Goal: Task Accomplishment & Management: Use online tool/utility

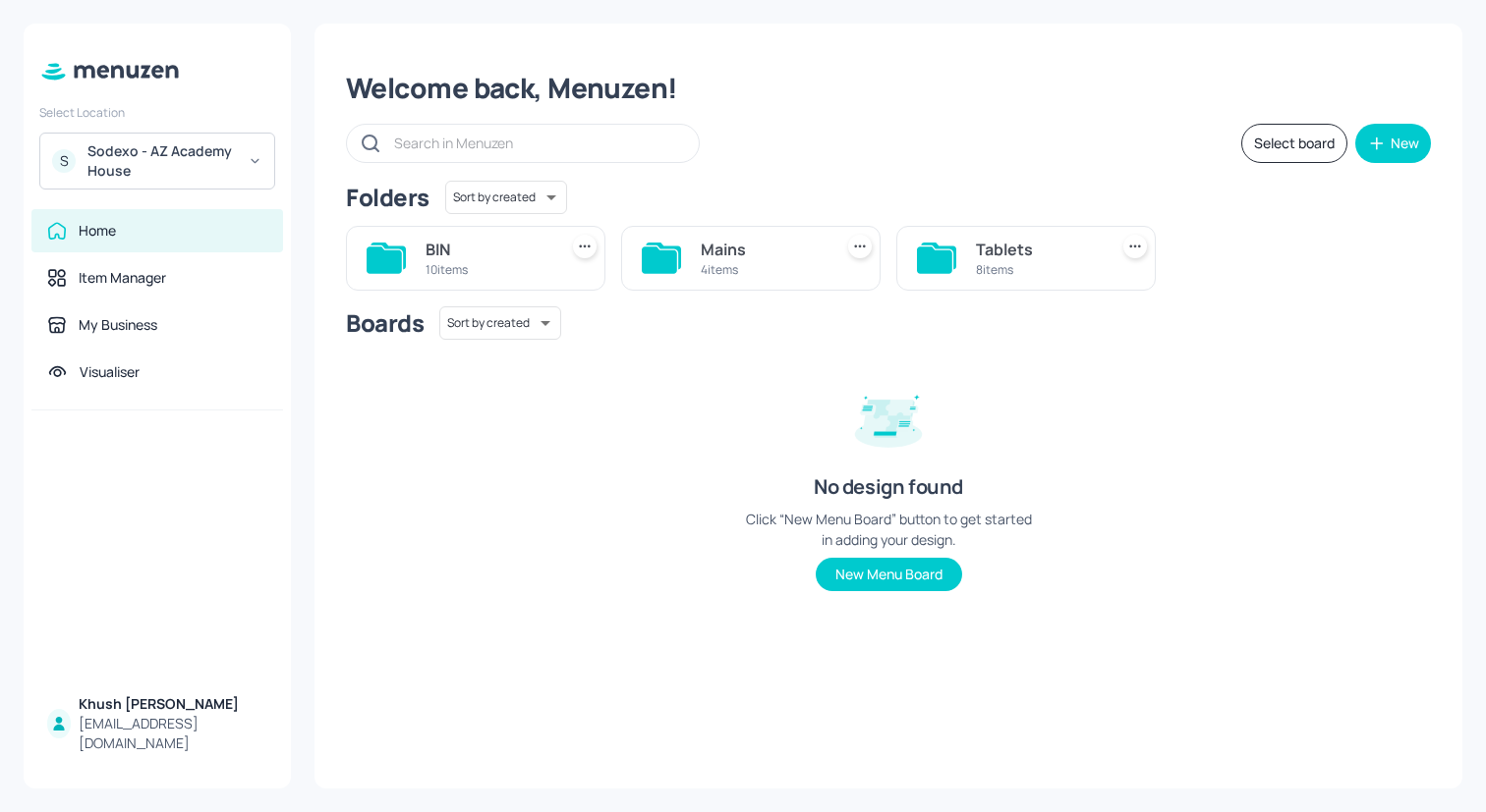
click at [271, 161] on div "S Sodexo - AZ Academy House" at bounding box center [157, 161] width 235 height 57
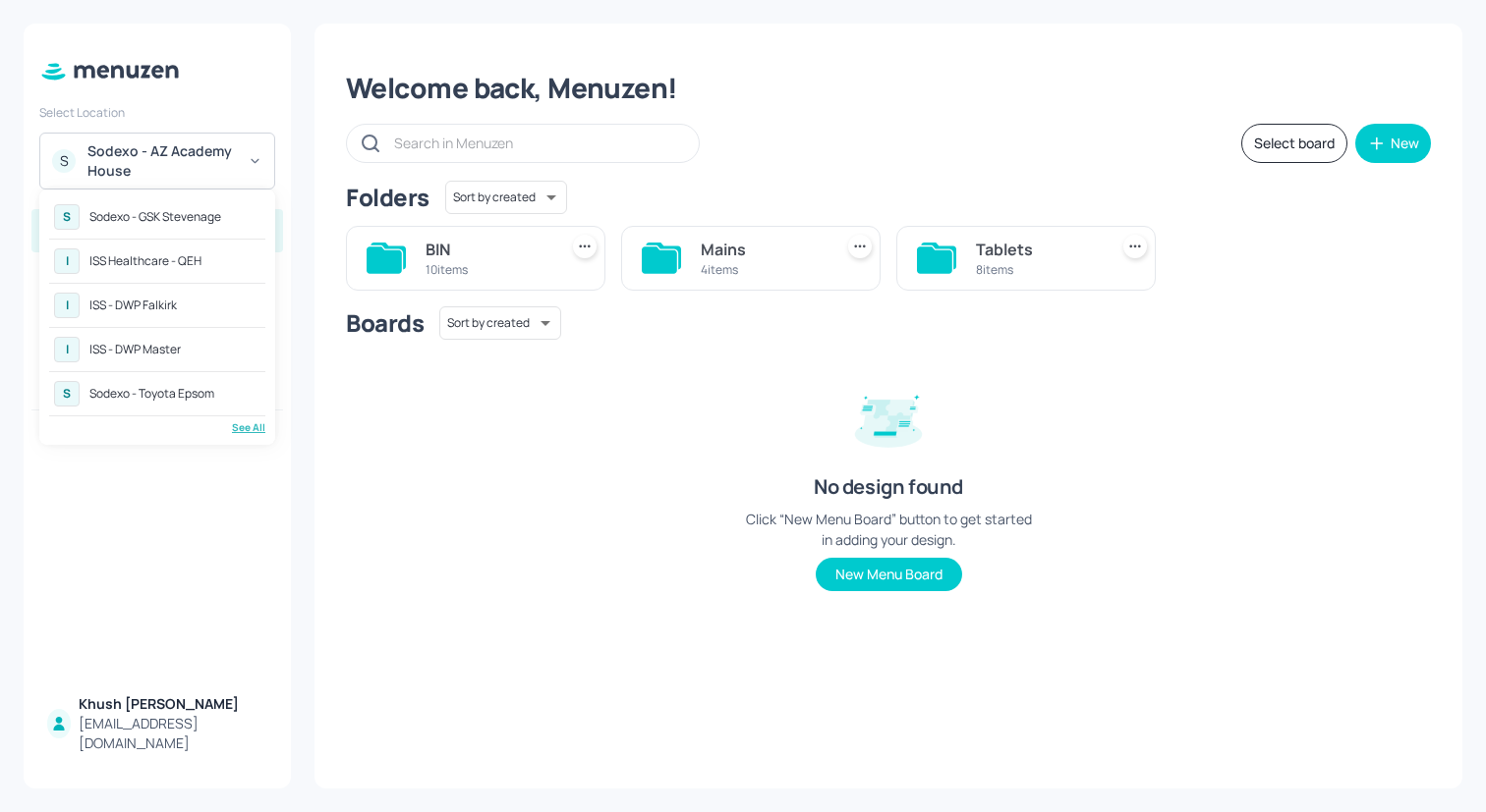
click at [164, 308] on div "ISS - DWP Falkirk" at bounding box center [133, 305] width 88 height 12
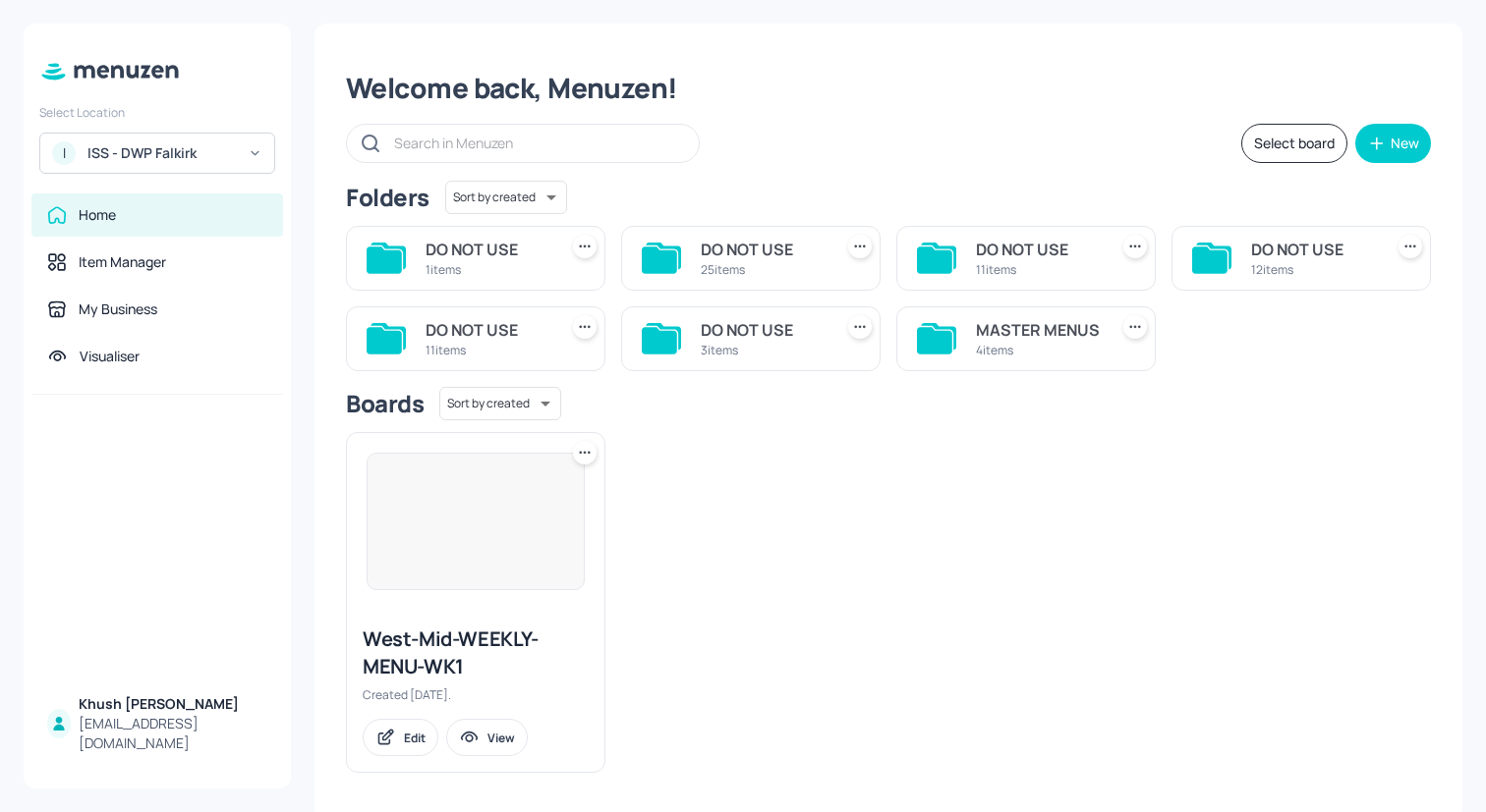
click at [1005, 326] on div "MASTER MENUS" at bounding box center [1038, 330] width 124 height 24
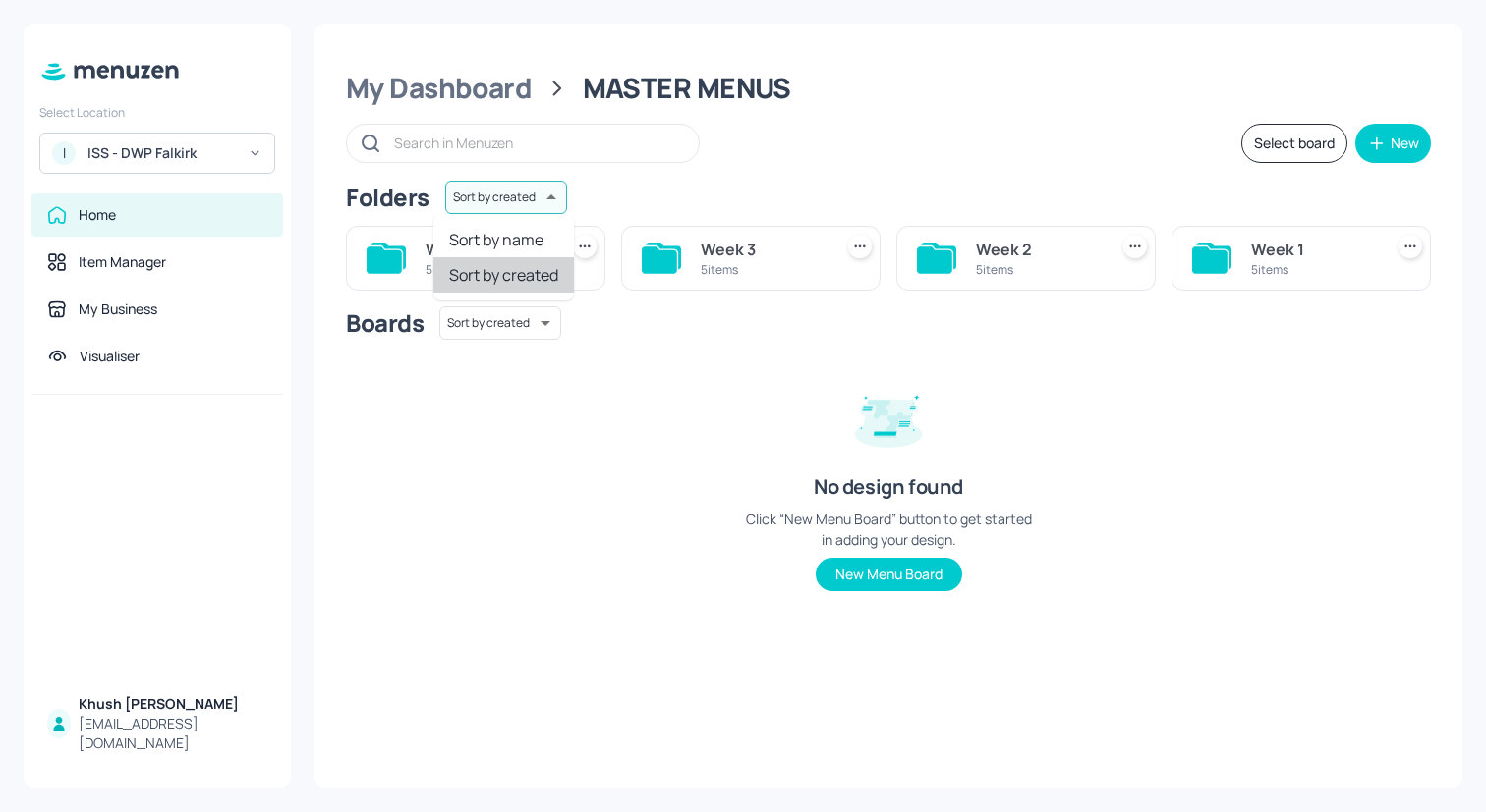
click at [464, 195] on body "Select Location I ISS - DWP Falkirk Home Item Manager My Business Visualiser Kh…" at bounding box center [743, 406] width 1486 height 812
click at [470, 230] on li "Sort by name" at bounding box center [503, 240] width 141 height 35
type input "name"
click at [470, 262] on div "5 items" at bounding box center [487, 269] width 124 height 17
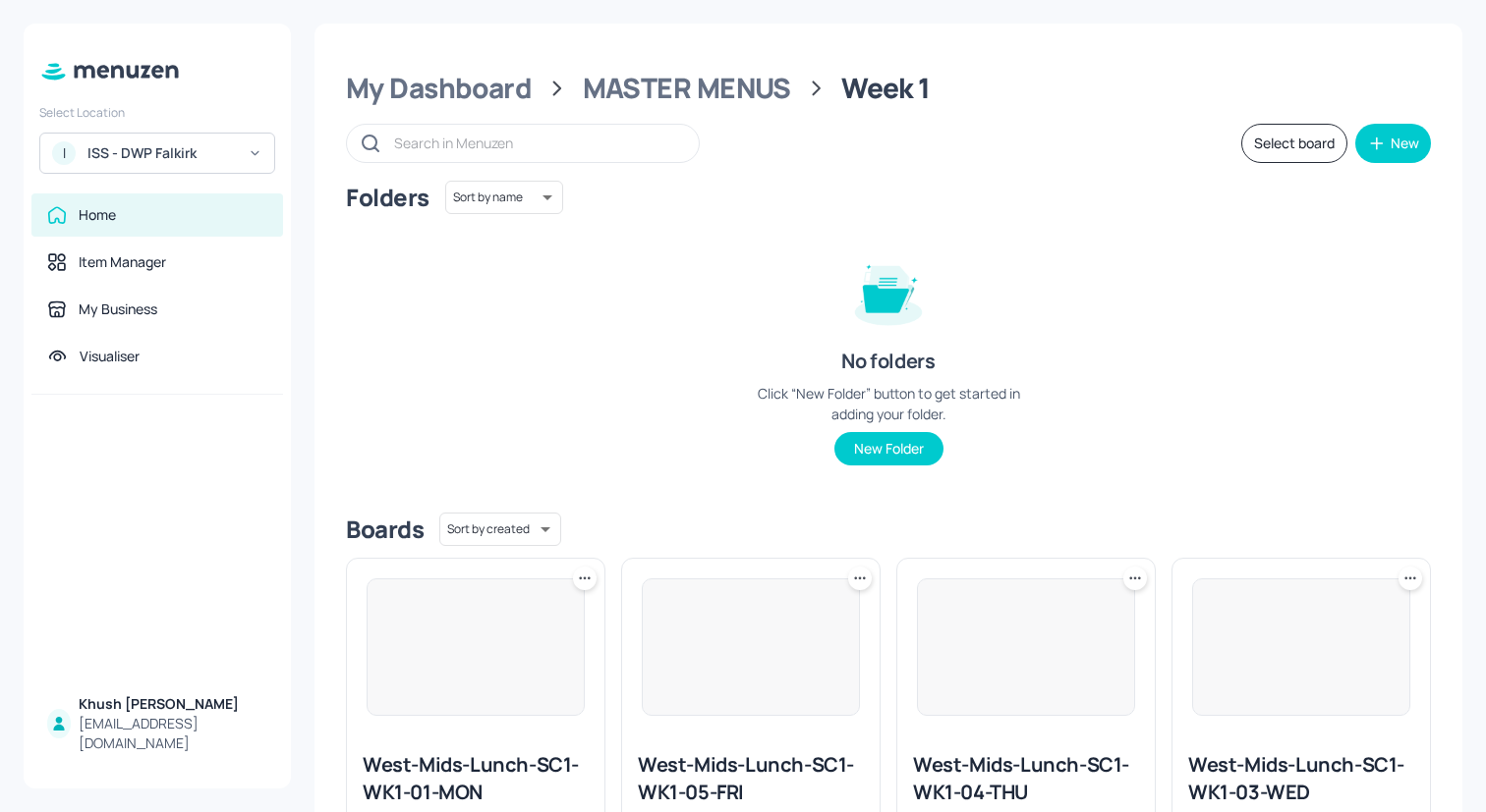
click at [1253, 141] on button "Select board" at bounding box center [1294, 144] width 106 height 39
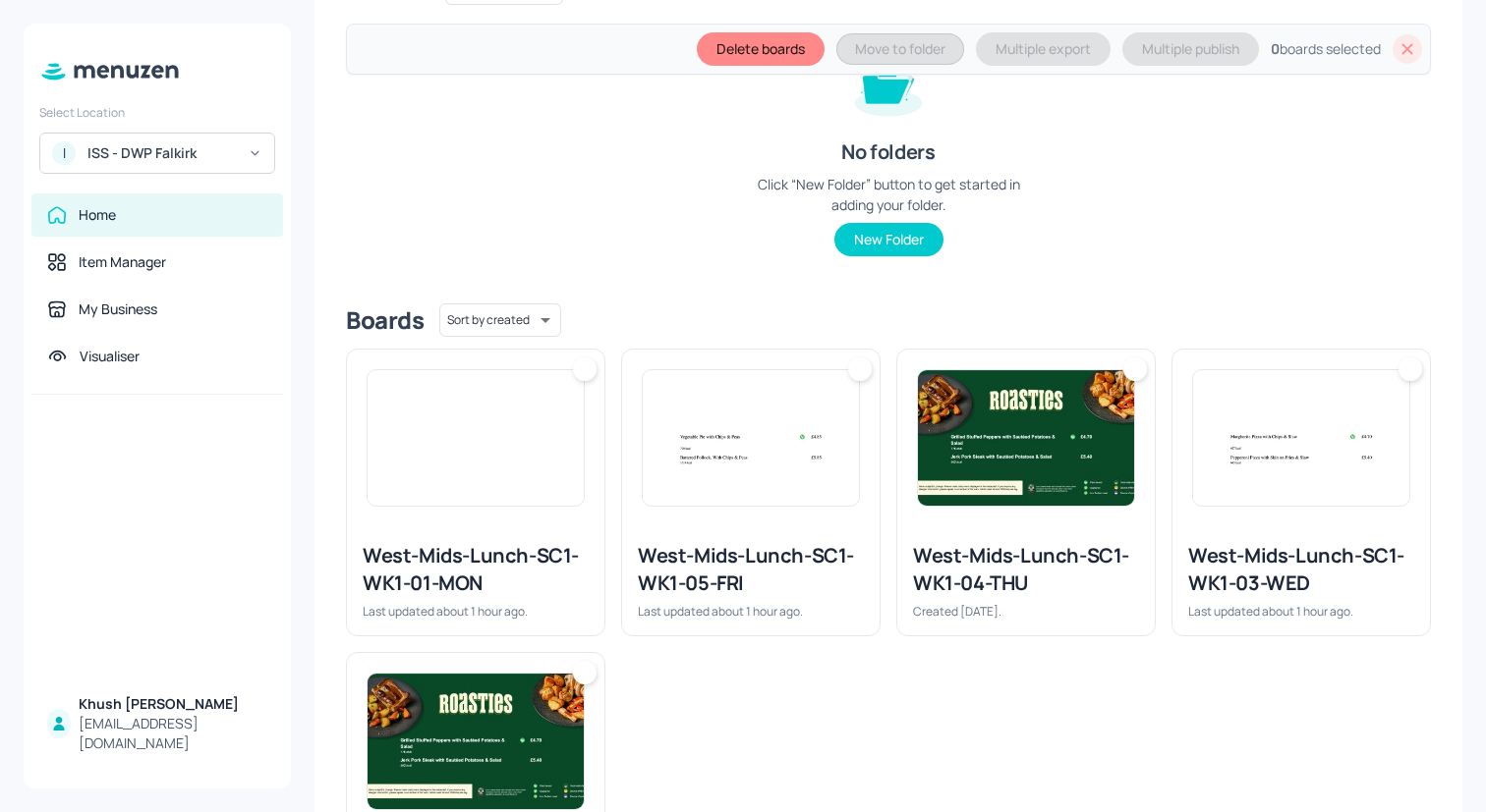
scroll to position [453, 0]
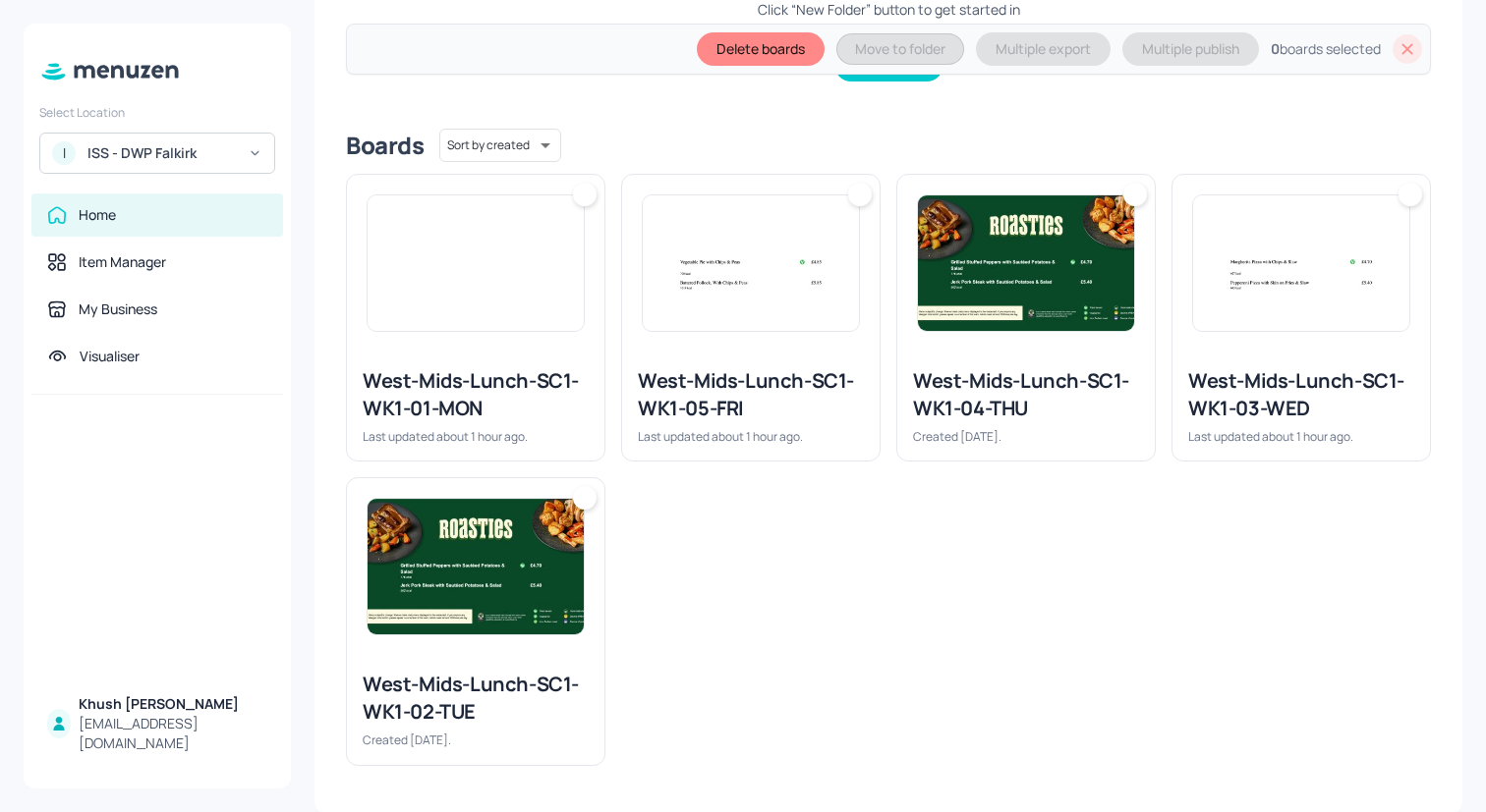
click at [594, 588] on div at bounding box center [475, 567] width 257 height 177
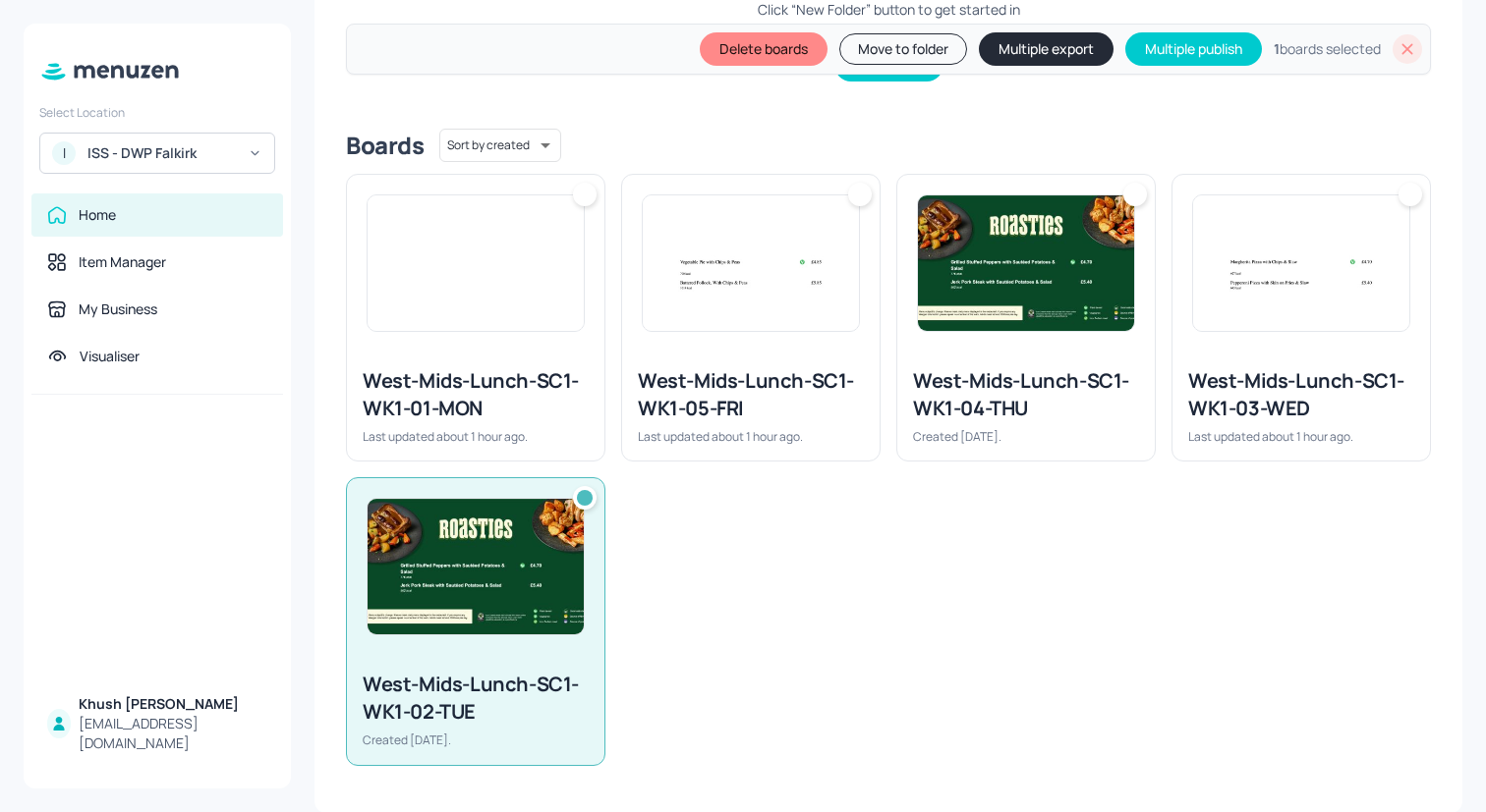
click at [579, 398] on div "West-Mids-Lunch-SC1-WK1-01-MON" at bounding box center [476, 395] width 226 height 55
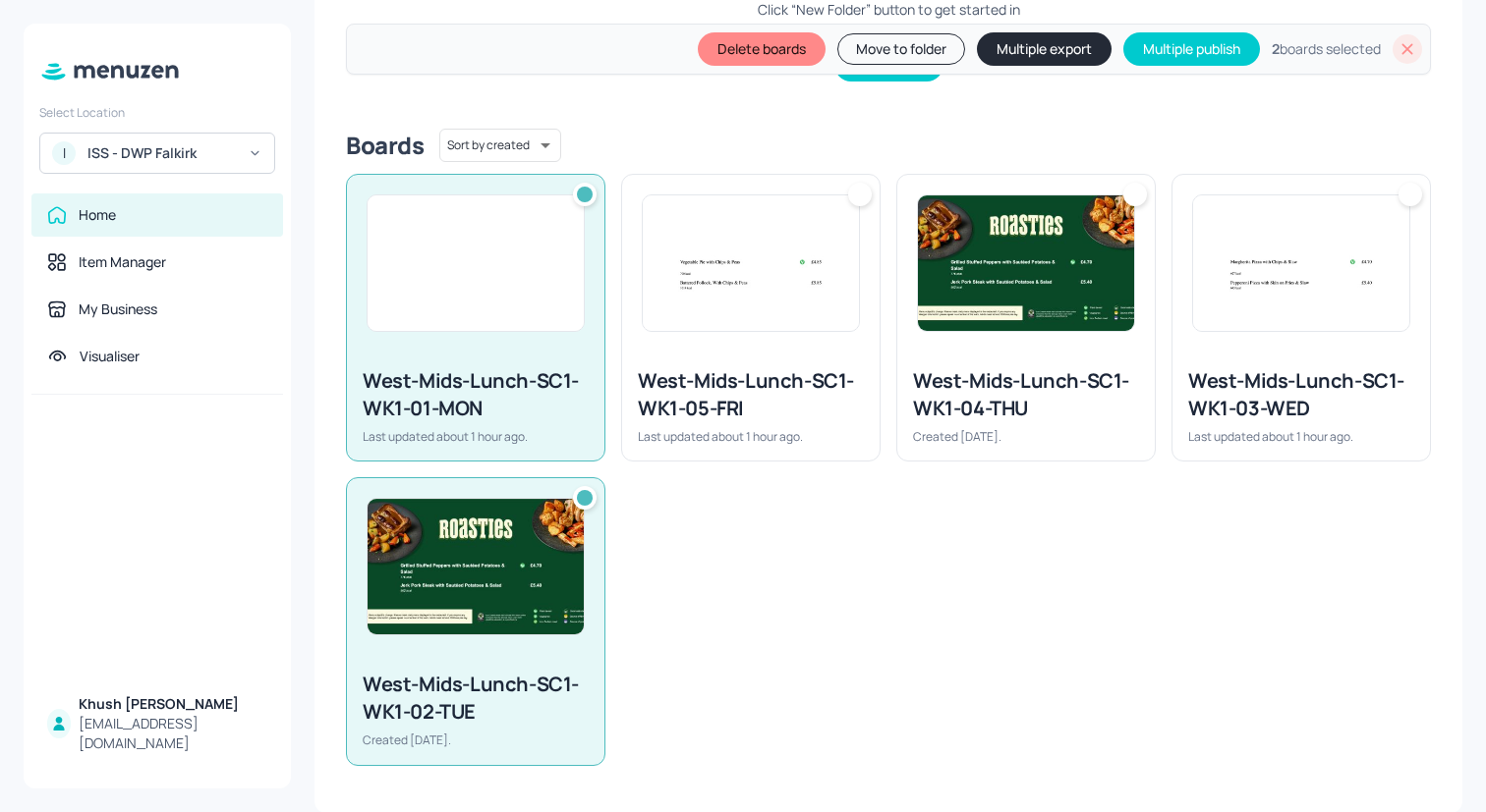
click at [728, 398] on div "West-Mids-Lunch-SC1-WK1-05-FRI" at bounding box center [751, 395] width 226 height 55
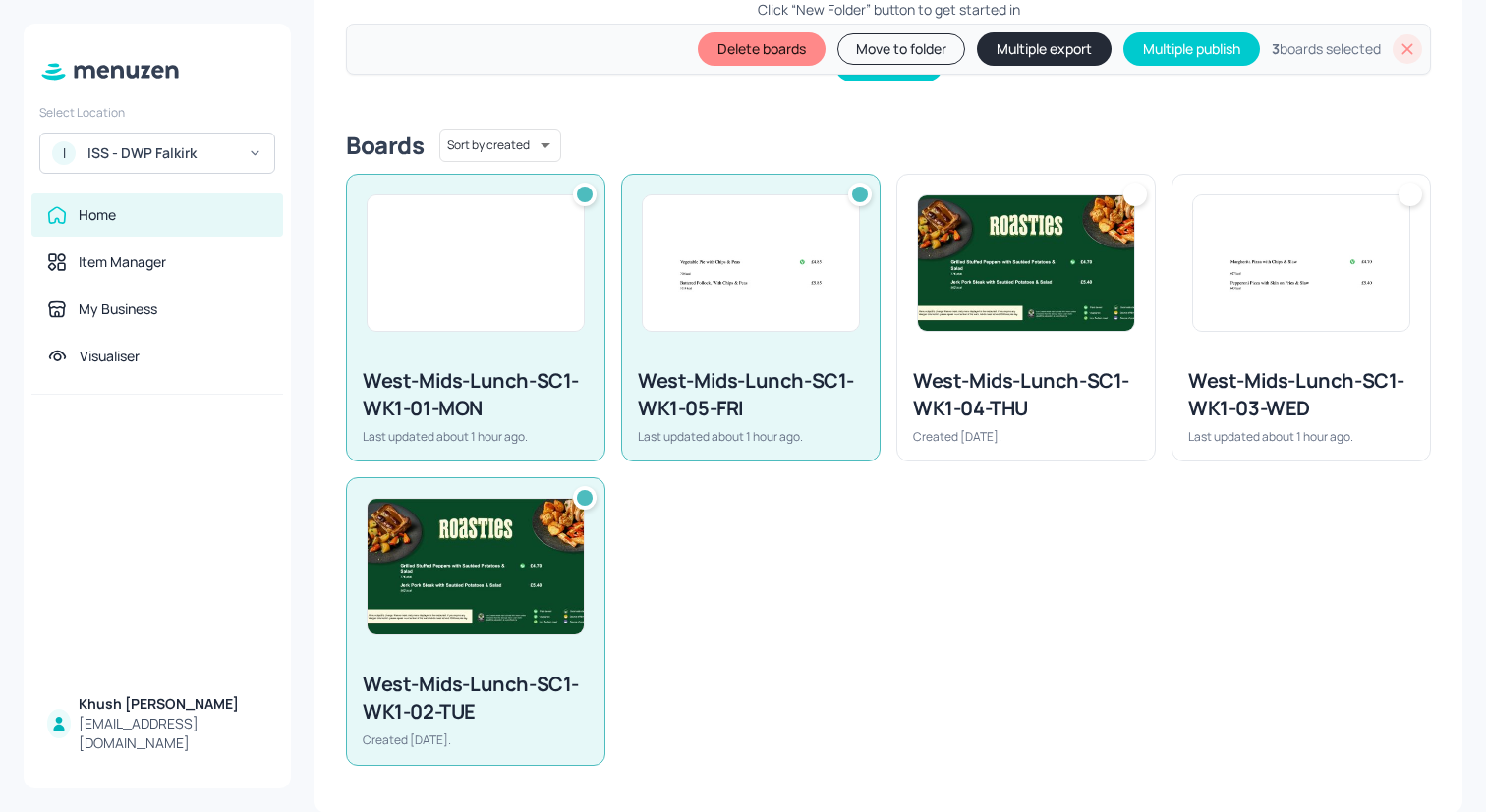
click at [960, 379] on div "West-Mids-Lunch-SC1-WK1-04-THU" at bounding box center [1026, 395] width 226 height 55
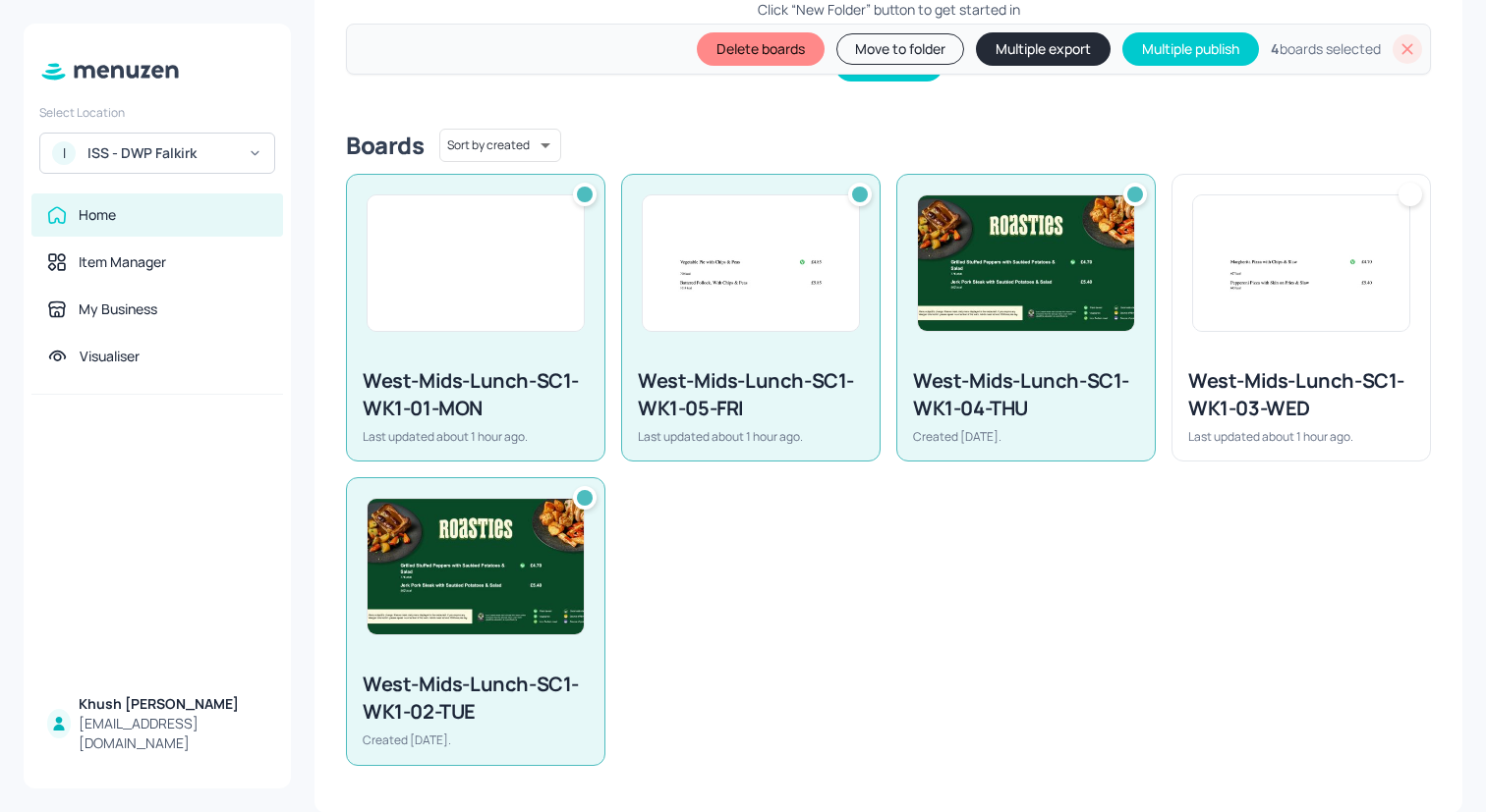
click at [1273, 379] on div "West-Mids-Lunch-SC1-WK1-03-WED" at bounding box center [1301, 395] width 226 height 55
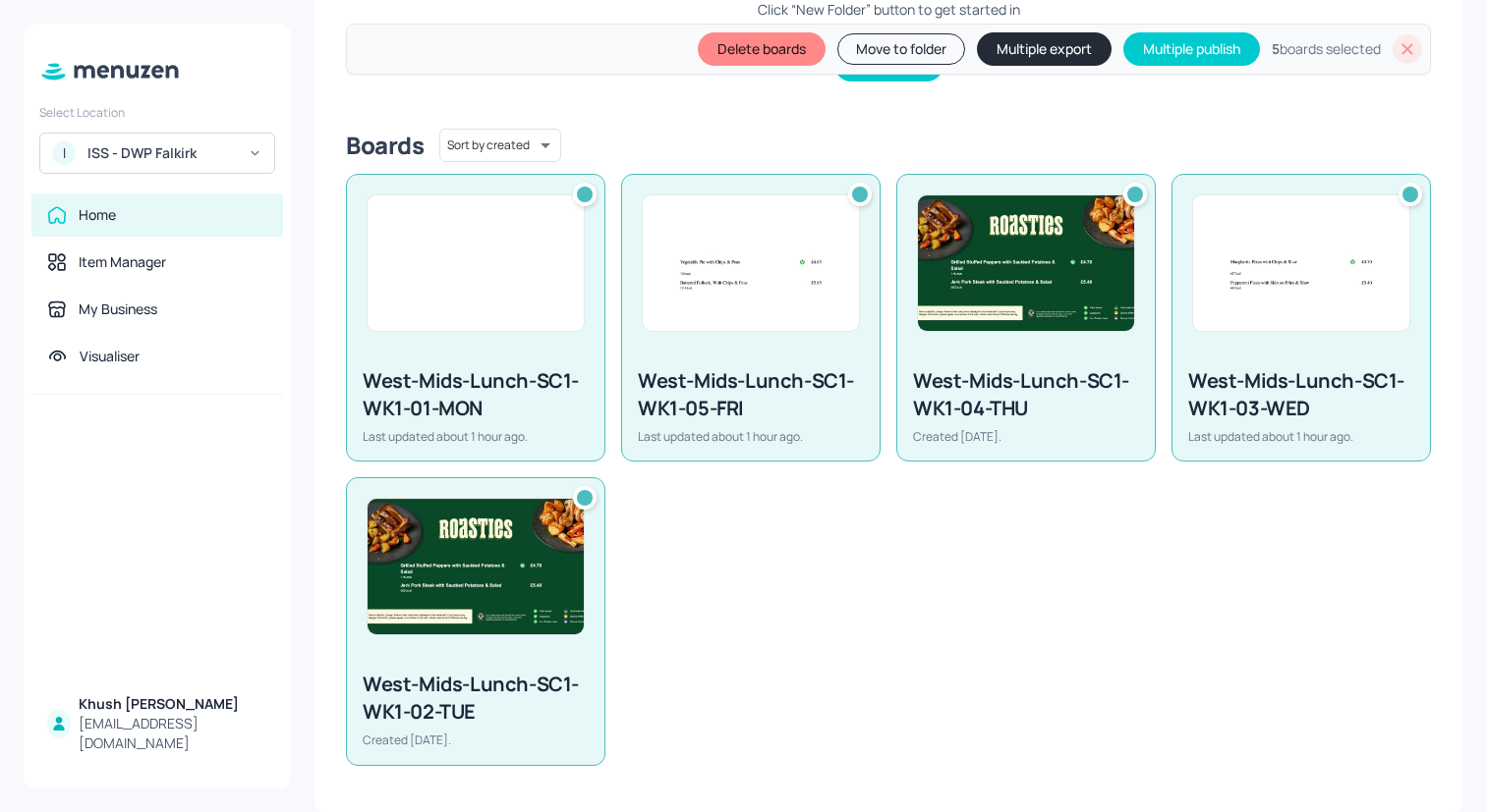
scroll to position [0, 0]
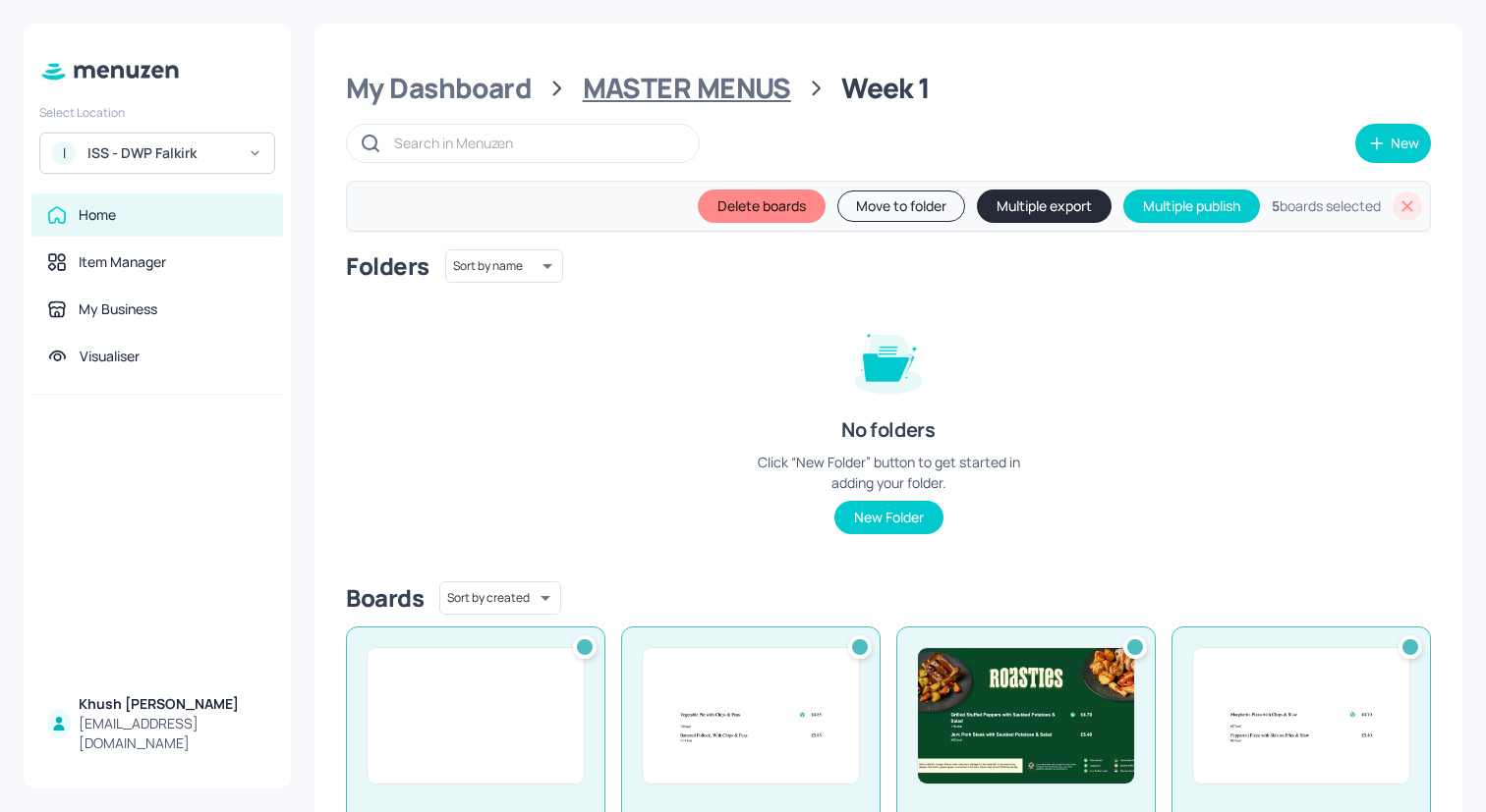
click at [772, 89] on div "MASTER MENUS" at bounding box center [687, 89] width 209 height 35
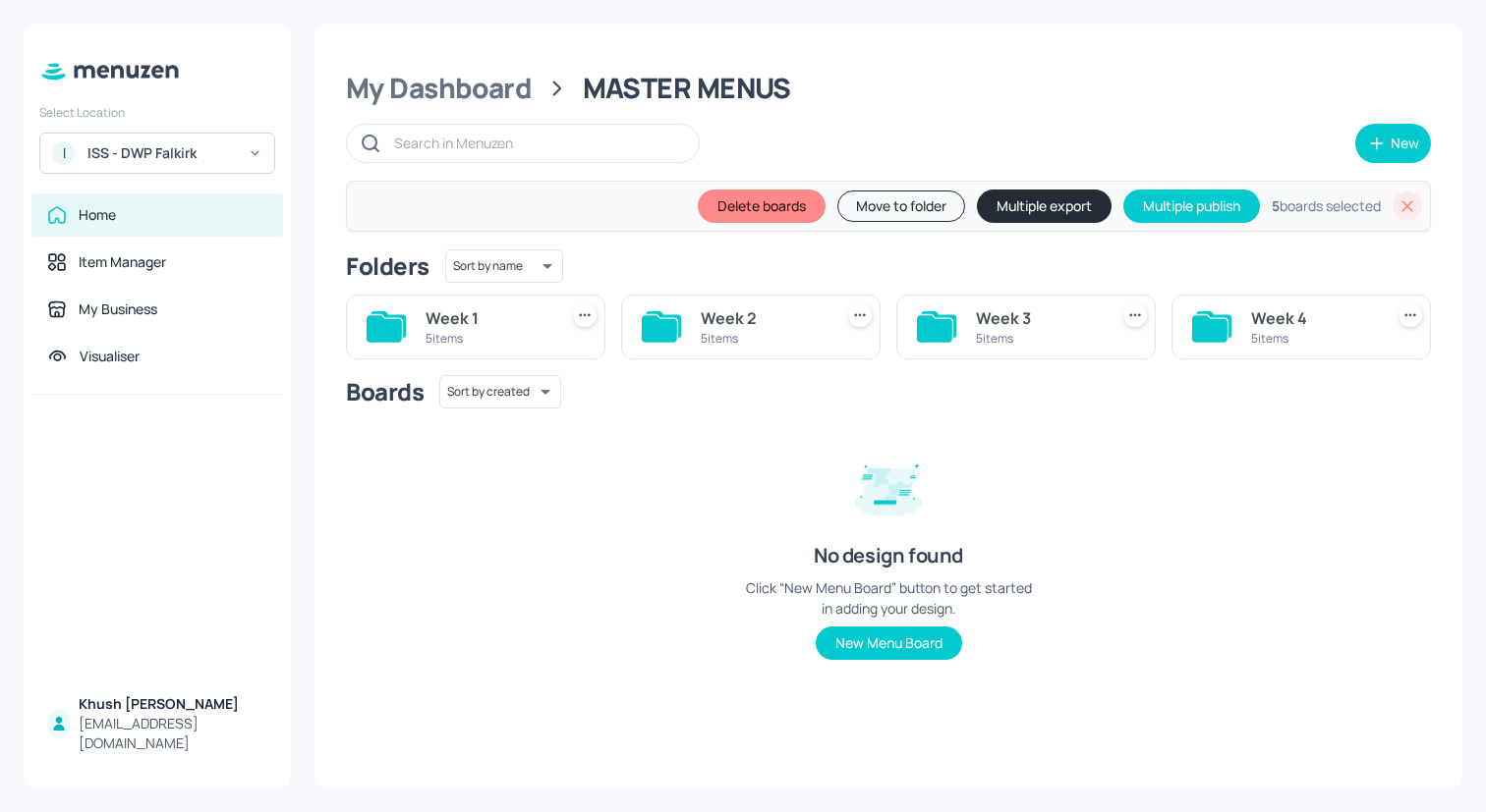
click at [706, 340] on div "5 items" at bounding box center [762, 338] width 124 height 17
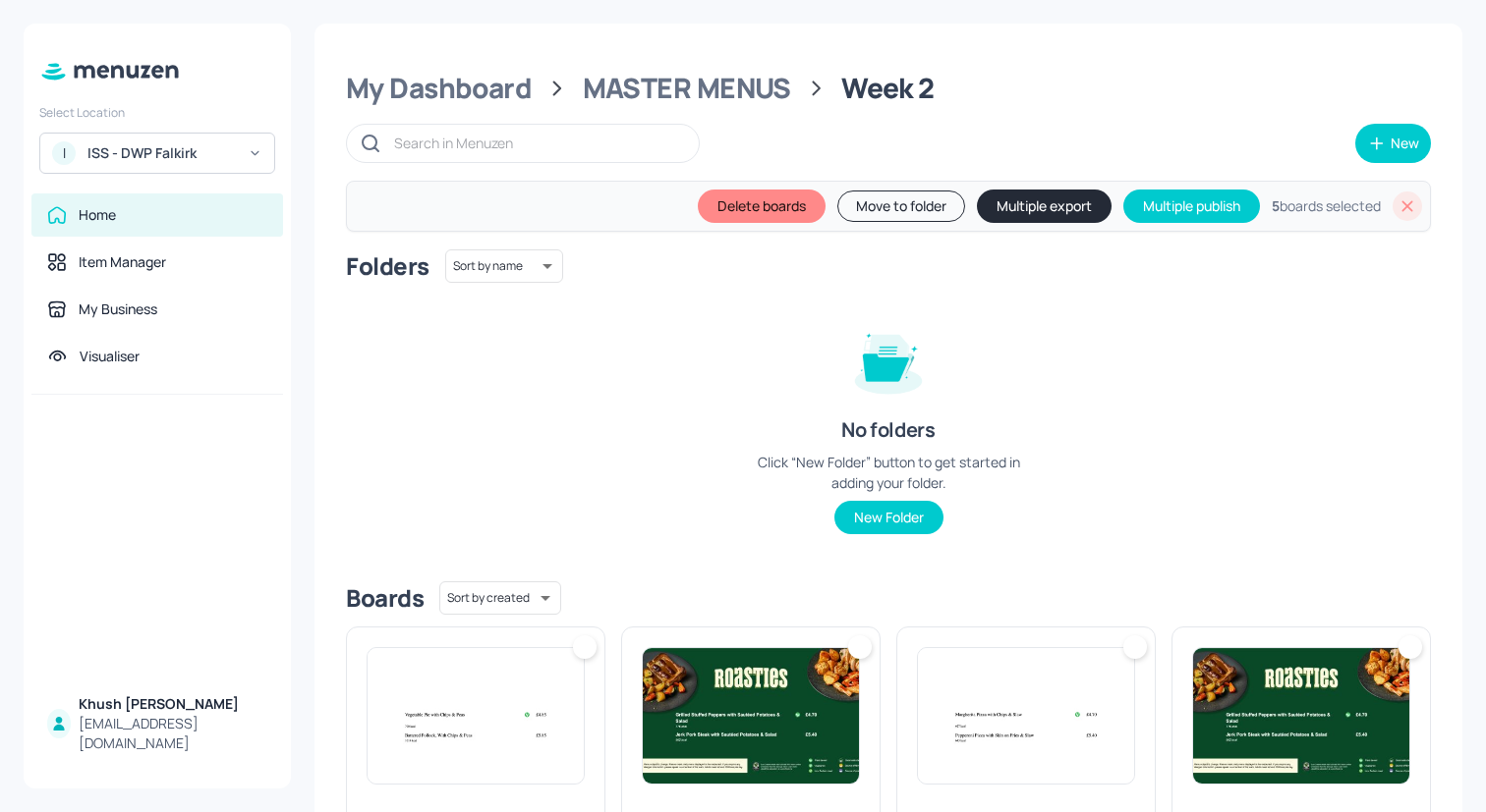
scroll to position [453, 0]
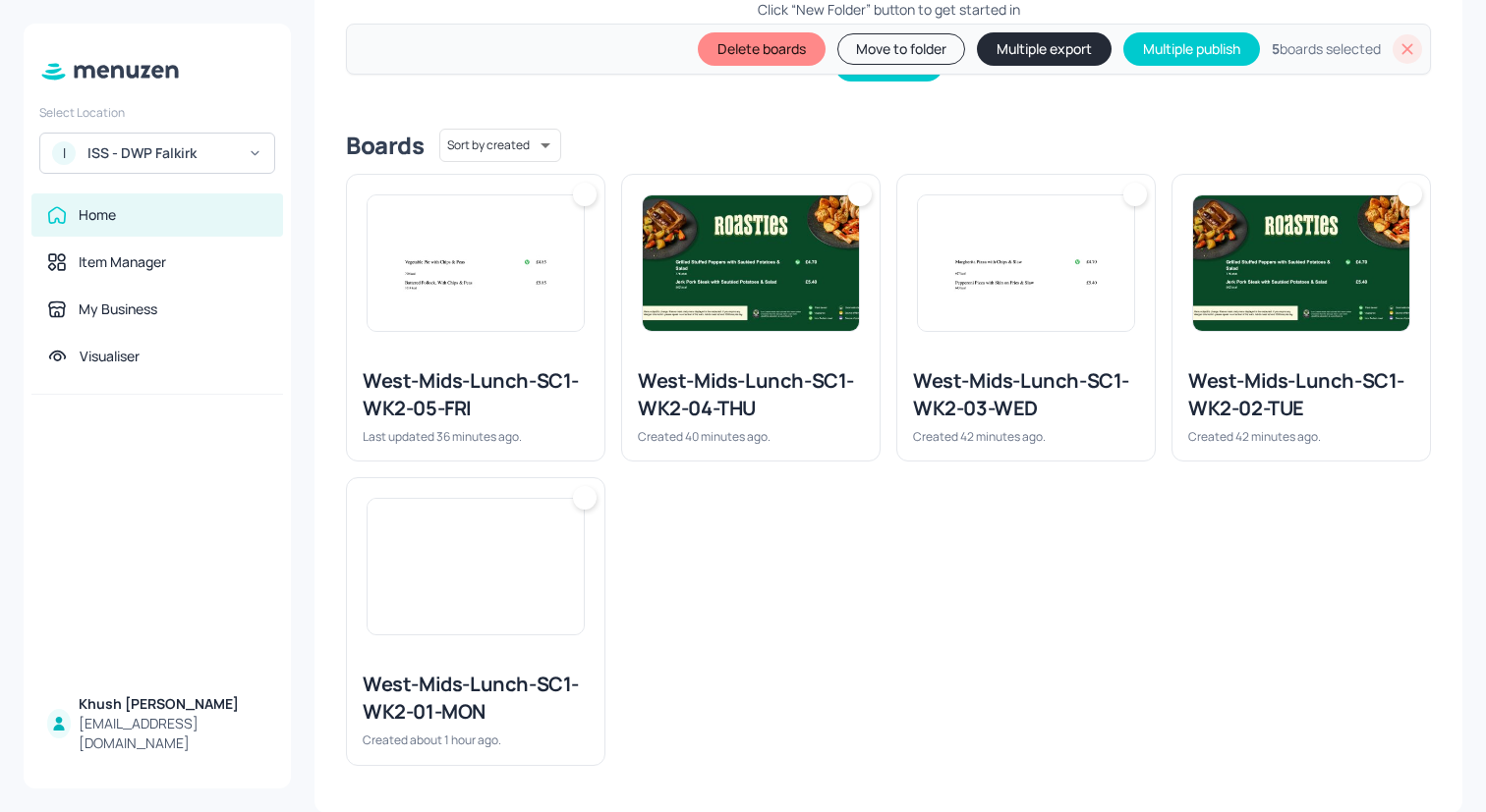
click at [469, 244] on img at bounding box center [476, 264] width 217 height 136
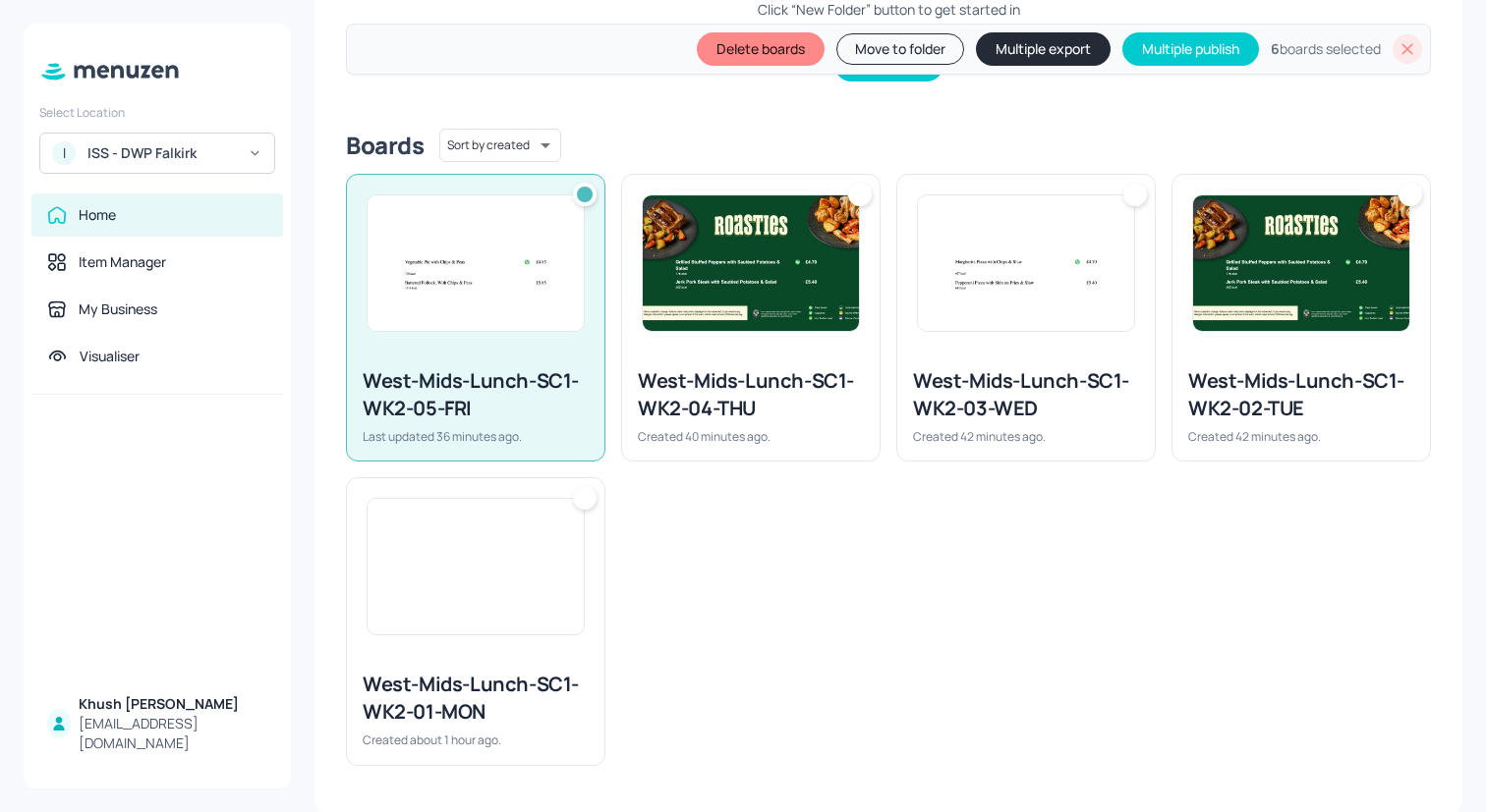
click at [476, 656] on div "West-Mids-Lunch-SC1-WK2-01-MON Created about 1 hour ago." at bounding box center [475, 710] width 257 height 109
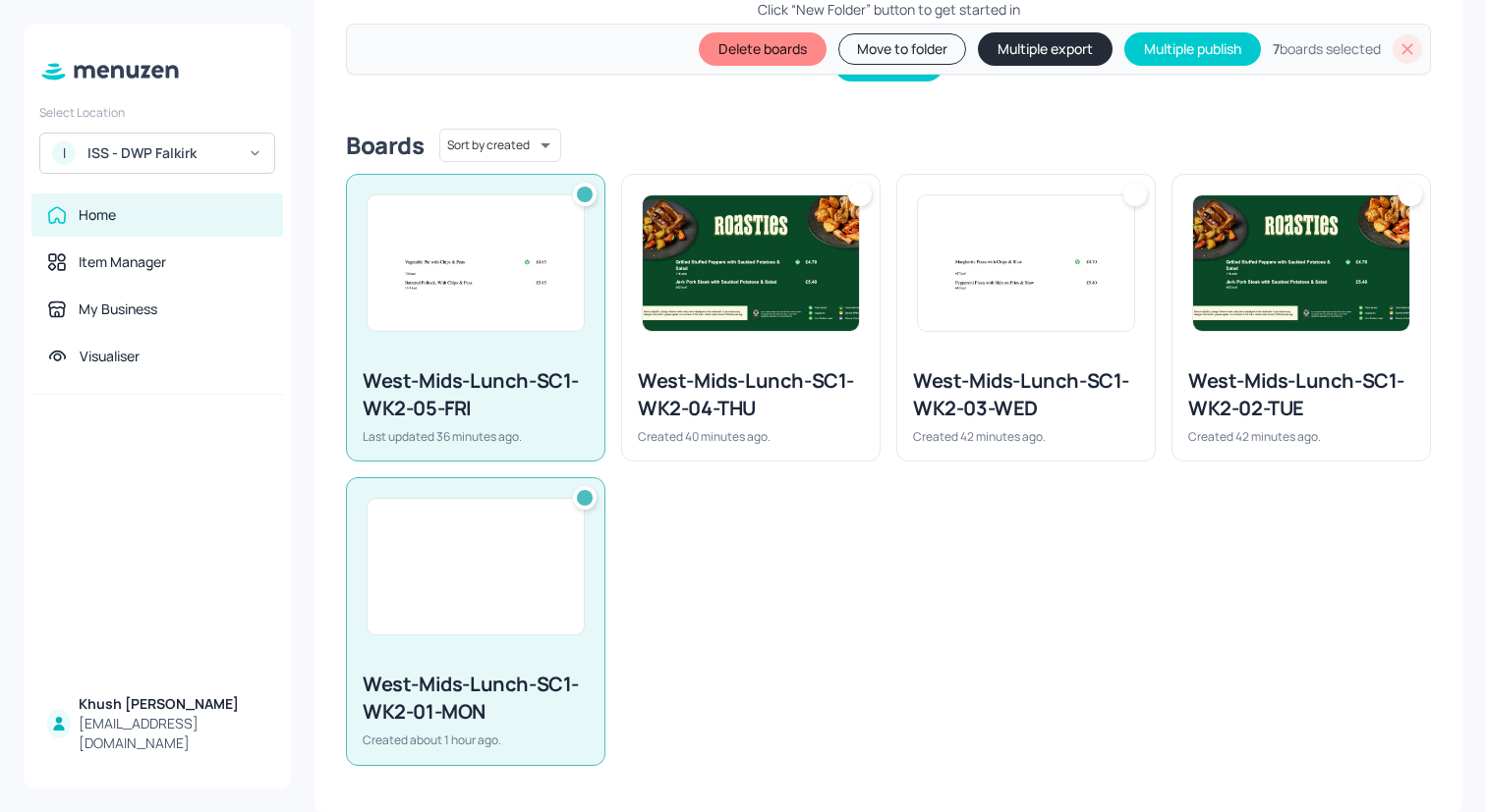
click at [866, 318] on div at bounding box center [750, 264] width 257 height 177
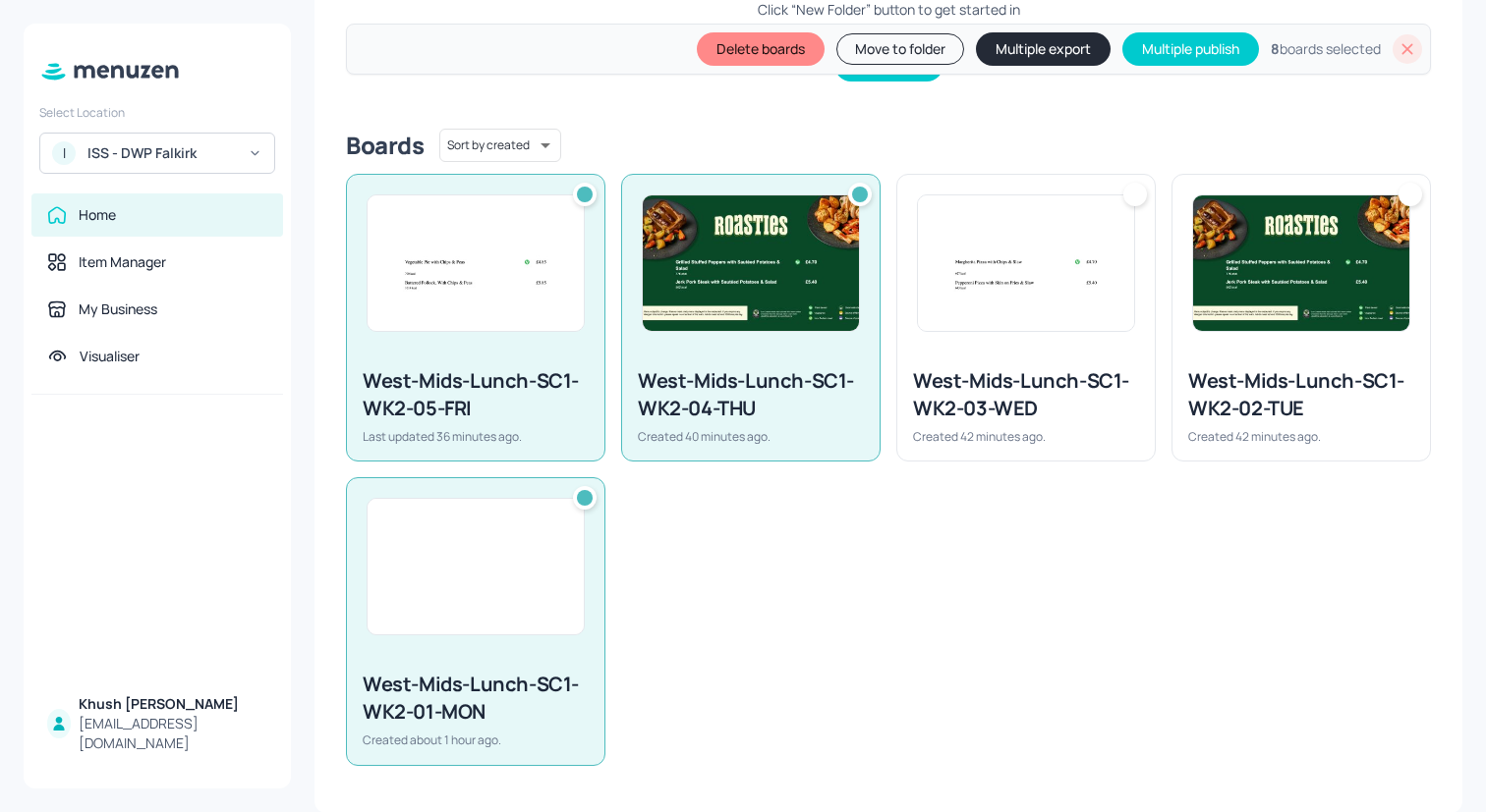
click at [1068, 359] on div "West-Mids-Lunch-SC1-WK2-03-WED Created 42 minutes ago." at bounding box center [1025, 406] width 257 height 109
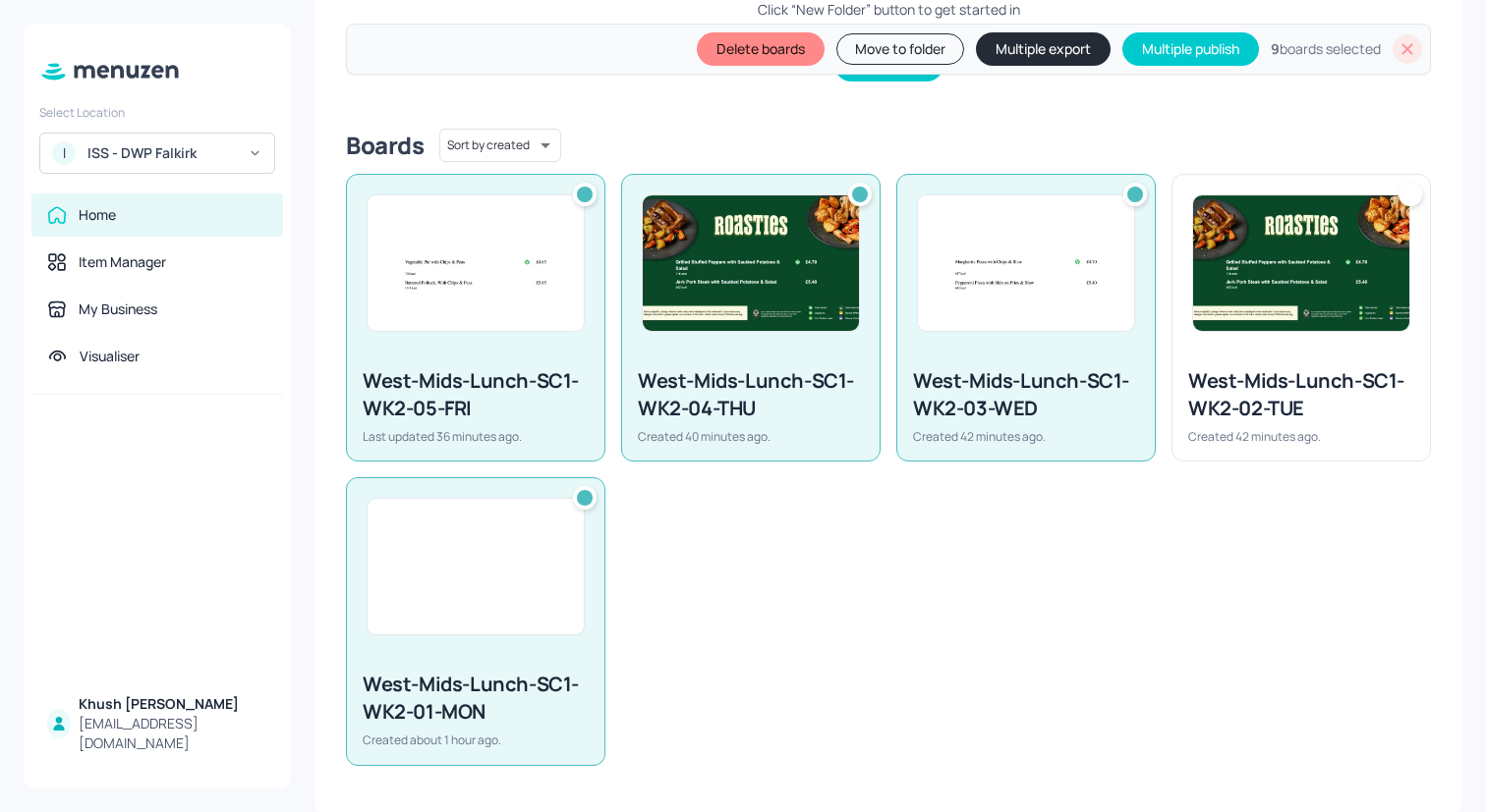
click at [1289, 344] on div at bounding box center [1300, 264] width 257 height 177
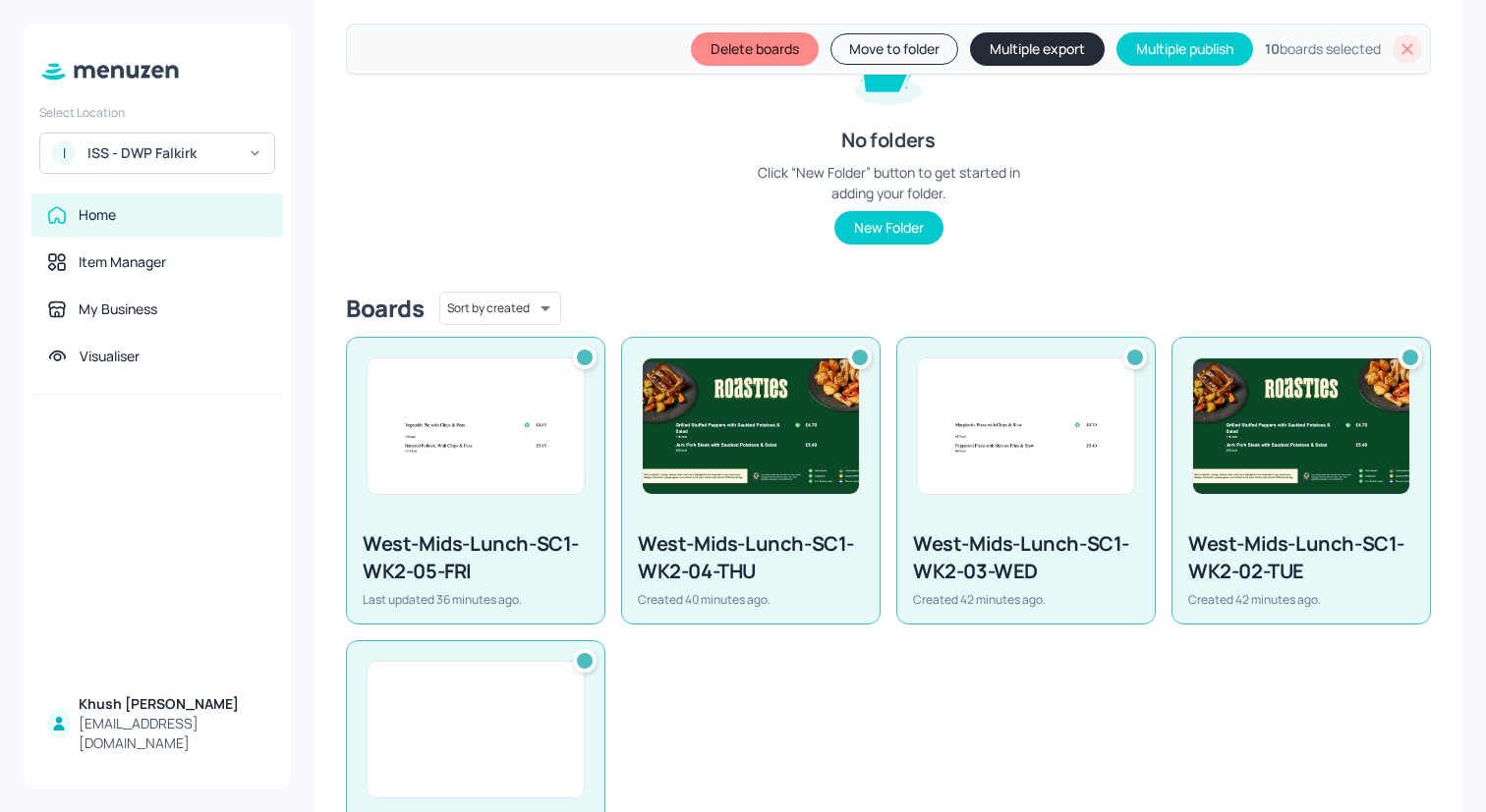
scroll to position [0, 0]
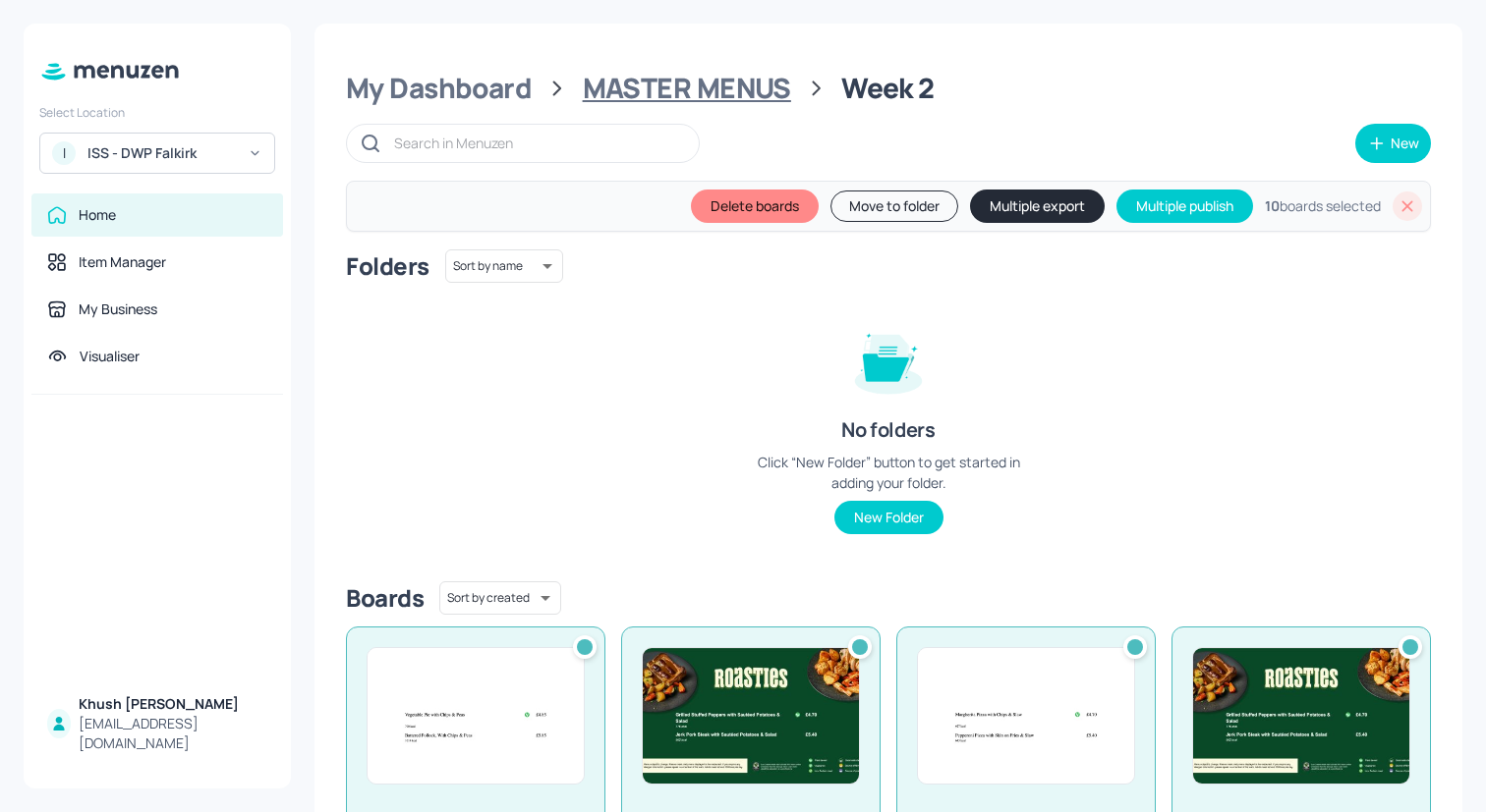
click at [710, 98] on div "MASTER MENUS" at bounding box center [687, 89] width 209 height 35
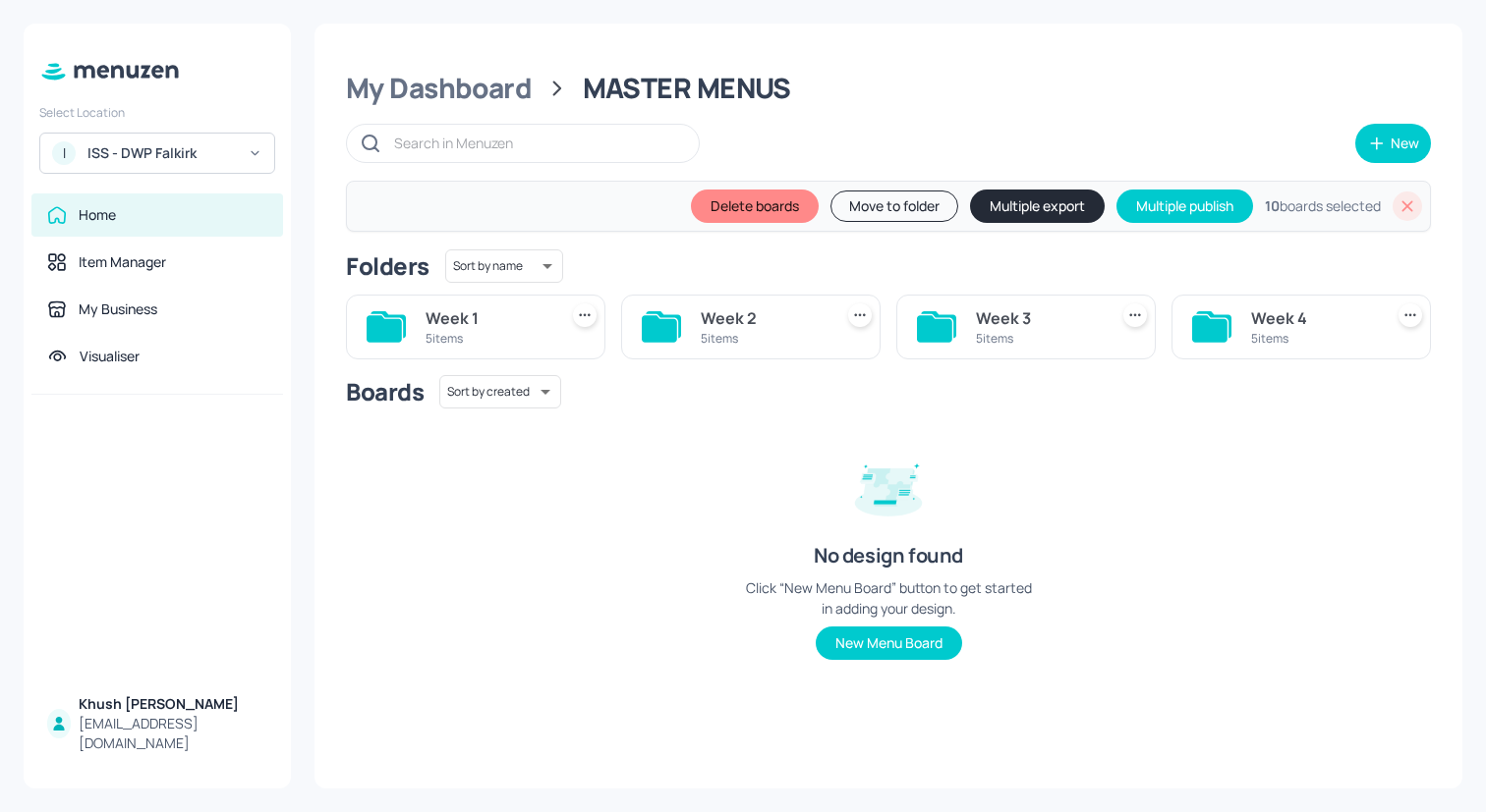
click at [986, 318] on div "Week 3" at bounding box center [1038, 318] width 124 height 24
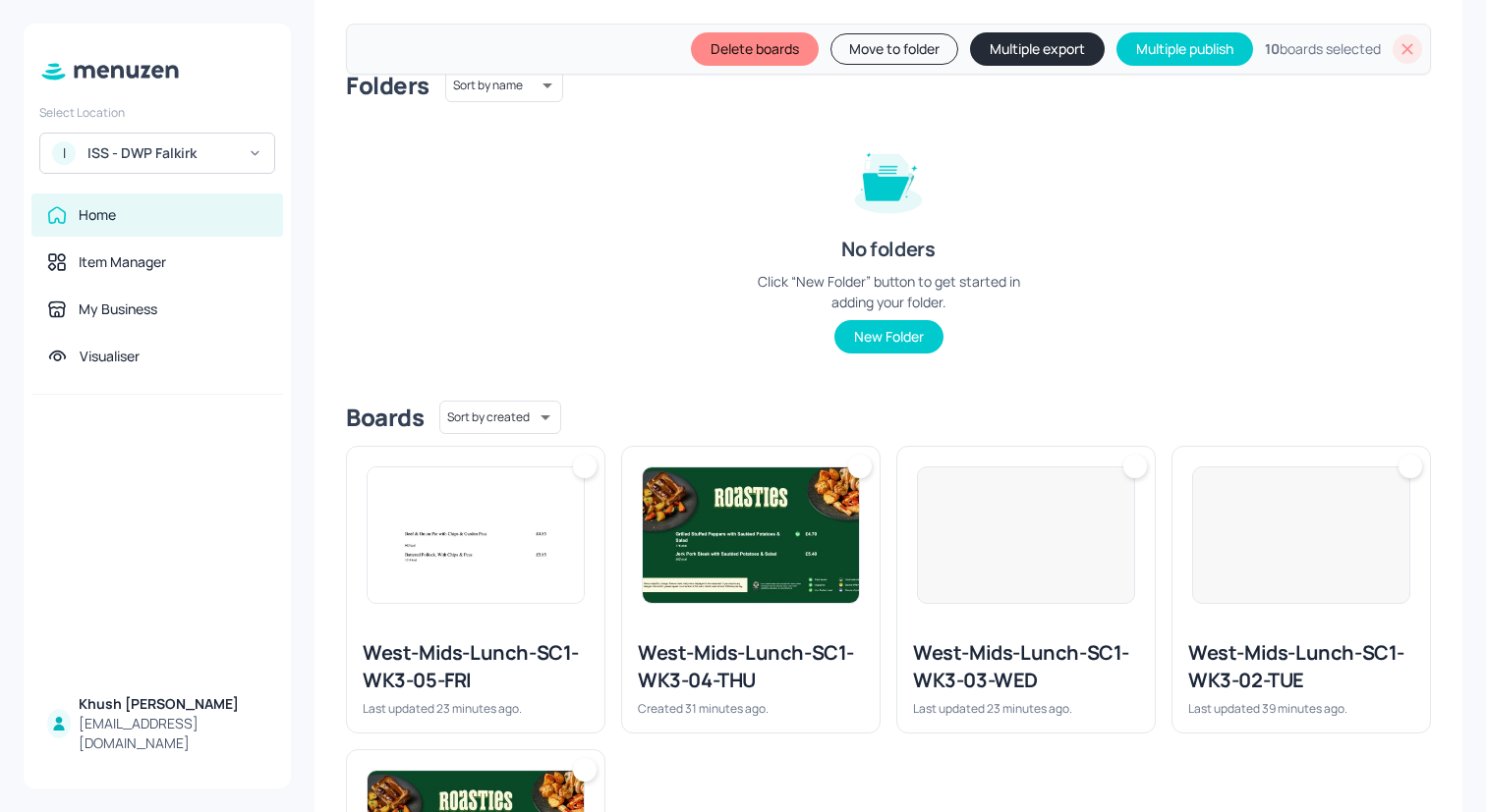
scroll to position [453, 0]
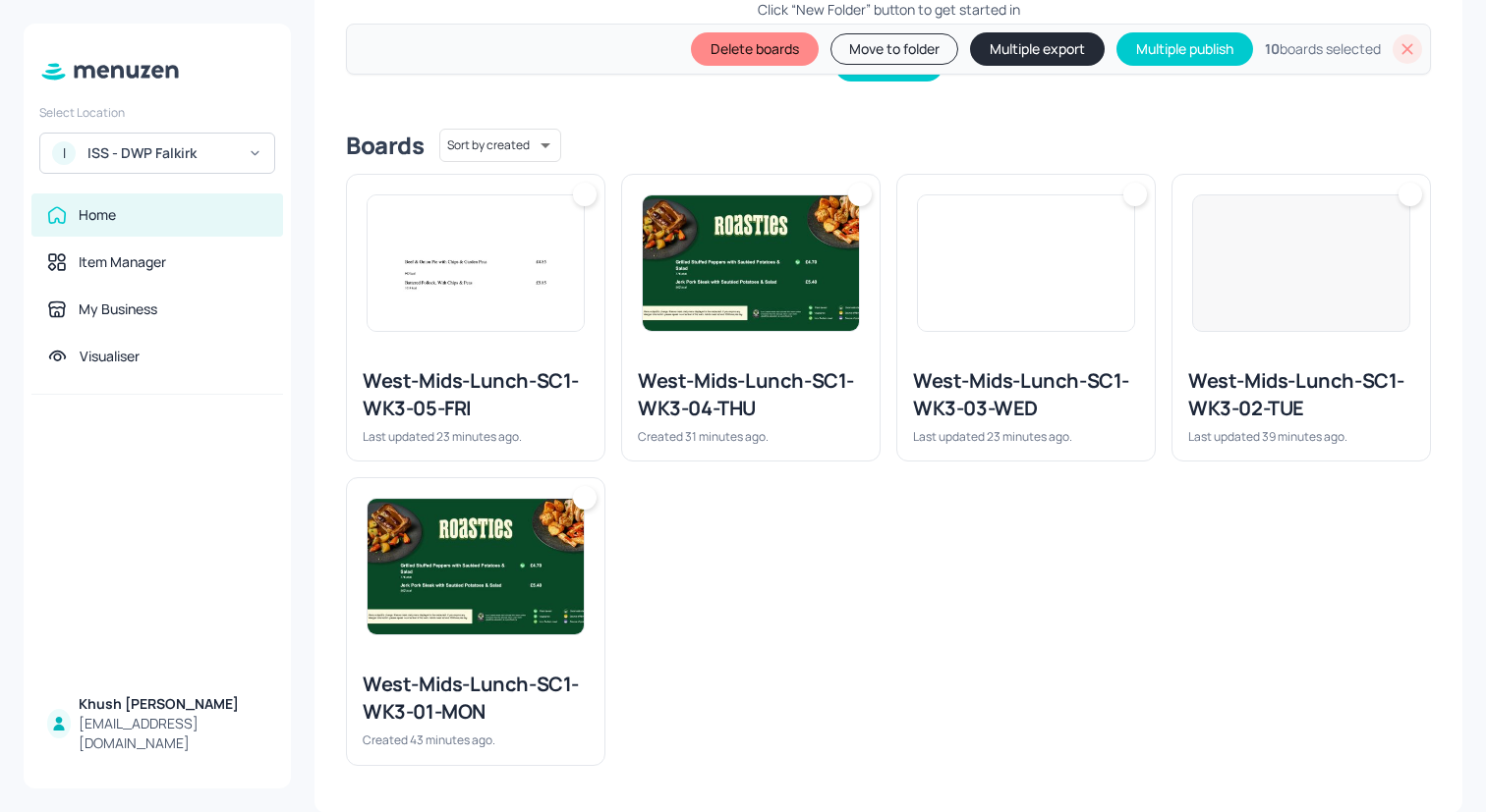
click at [543, 593] on img at bounding box center [476, 567] width 217 height 136
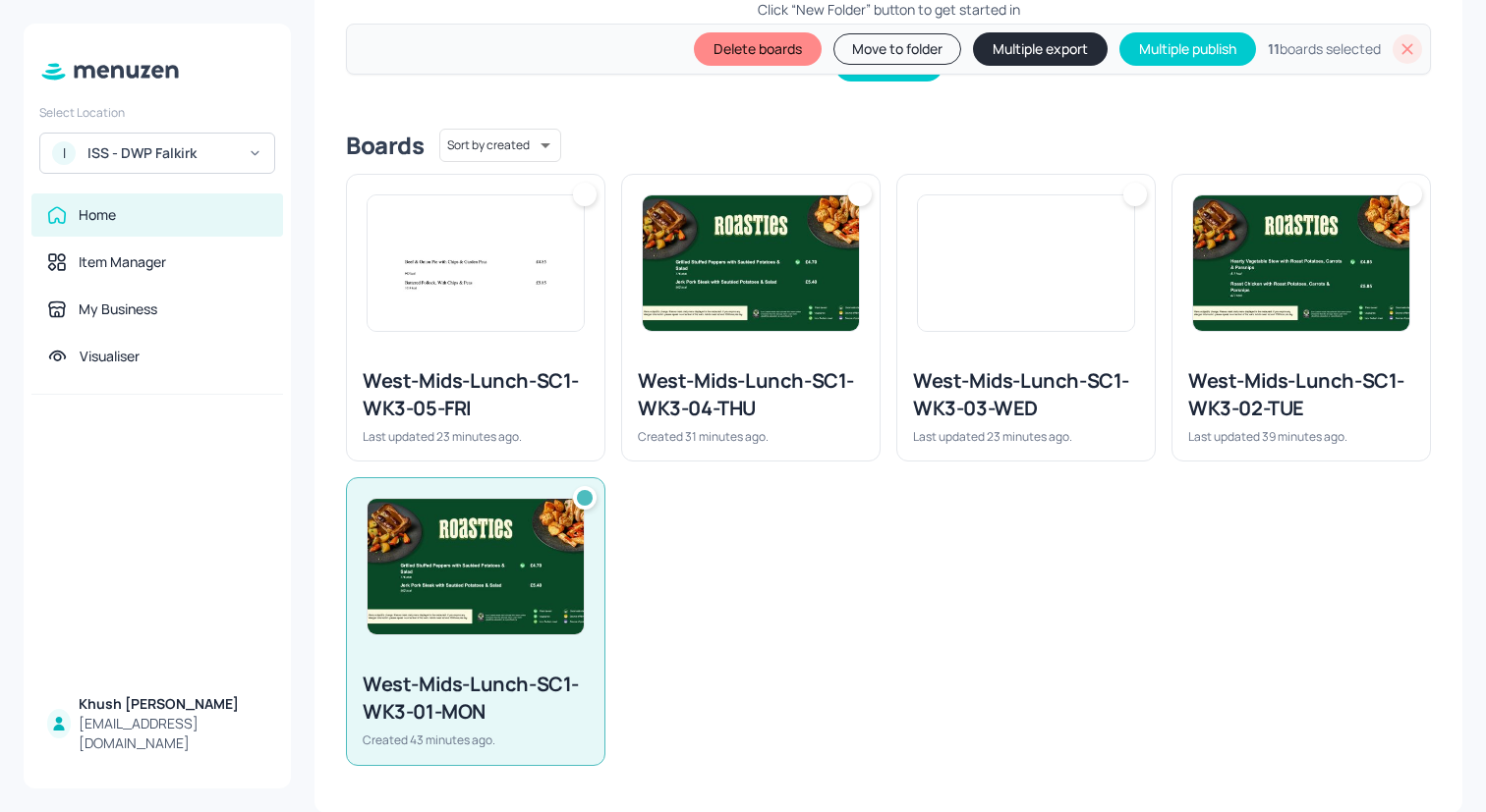
click at [543, 352] on div "West-Mids-Lunch-SC1-WK3-05-FRI Last updated 23 minutes ago." at bounding box center [475, 406] width 257 height 109
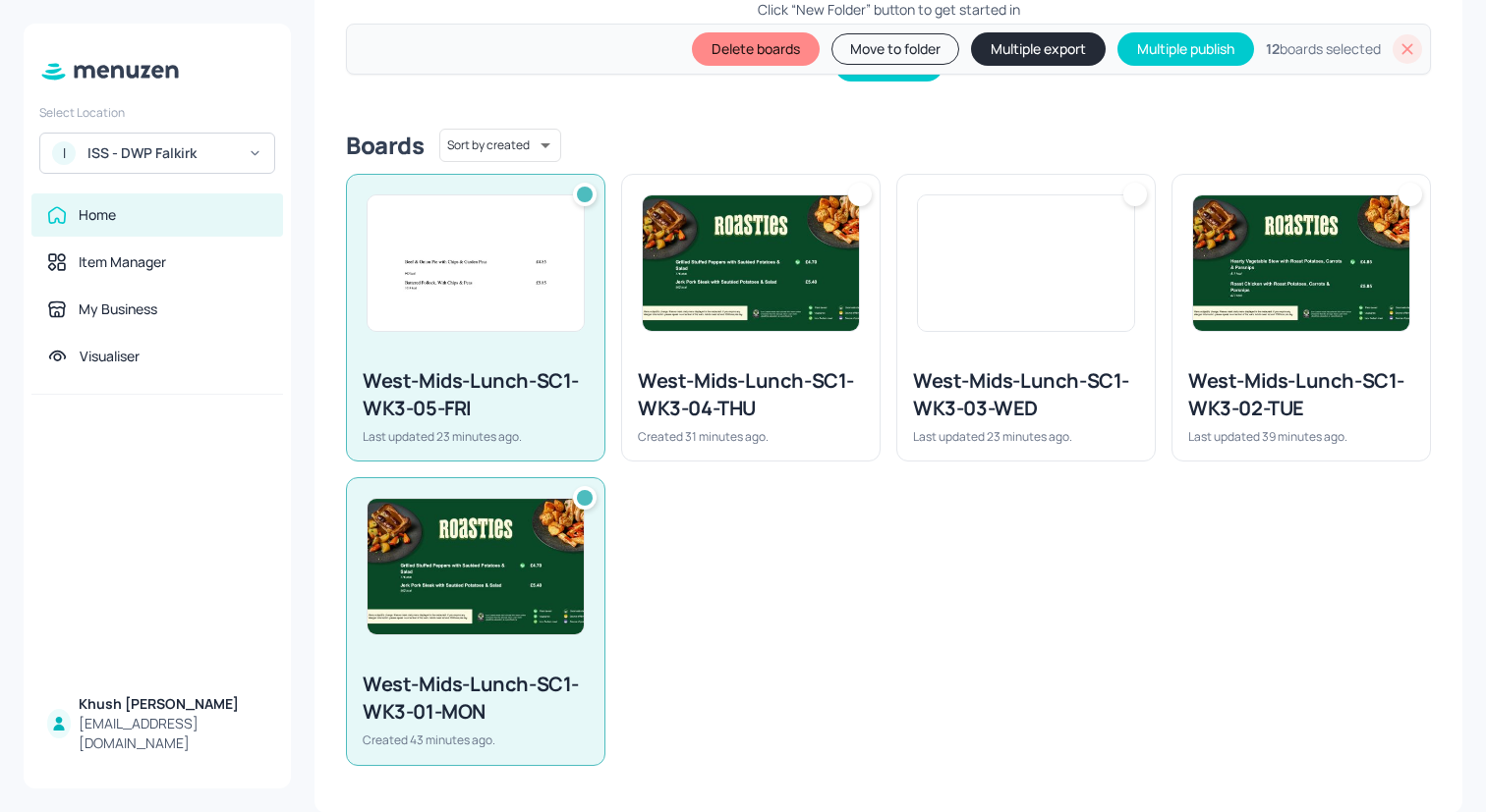
click at [779, 360] on div "West-Mids-Lunch-SC1-WK3-04-THU Created 31 minutes ago." at bounding box center [750, 406] width 257 height 109
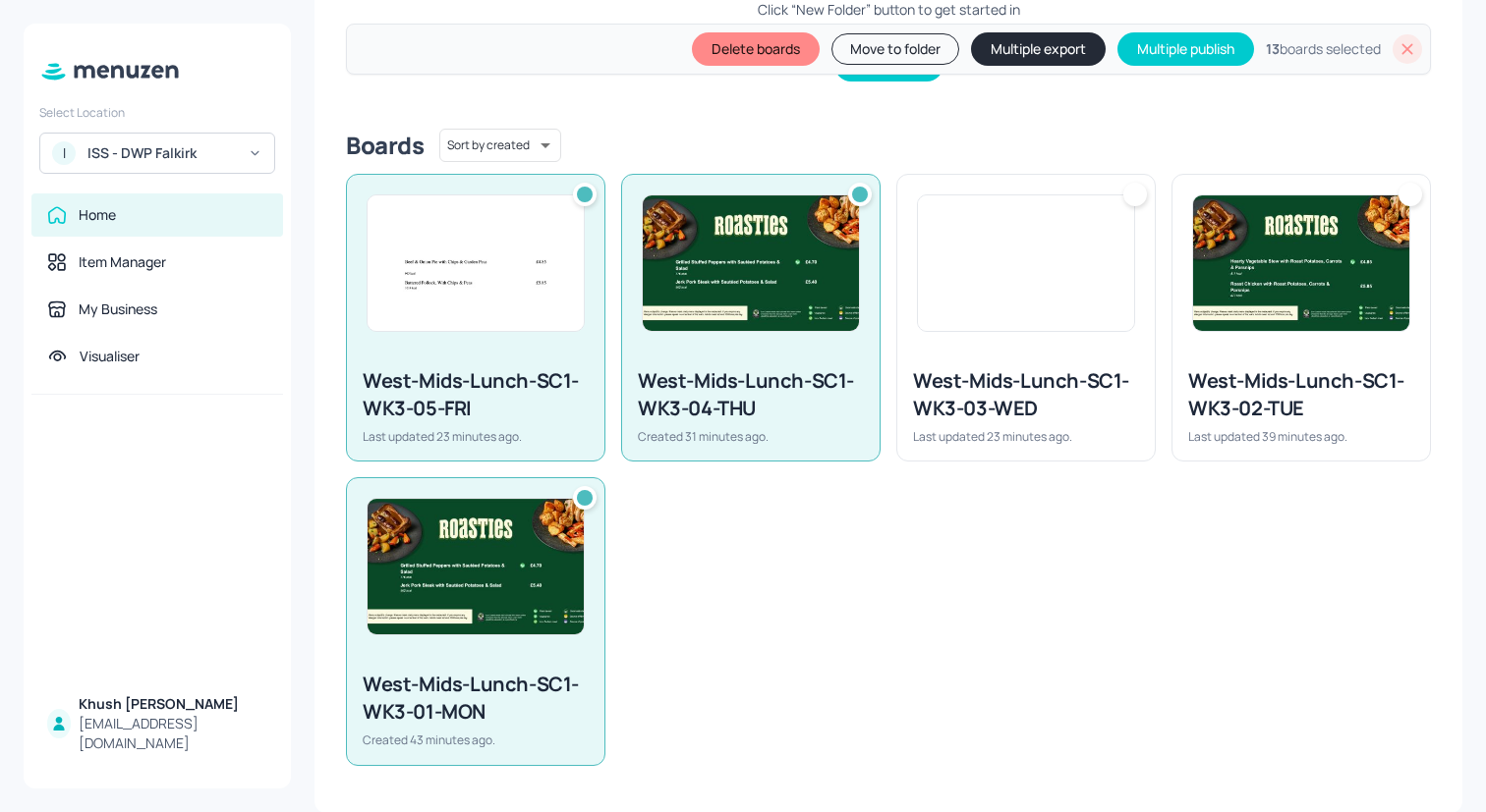
click at [1026, 360] on div "West-Mids-Lunch-SC1-WK3-03-WED Last updated 23 minutes ago." at bounding box center [1025, 406] width 257 height 109
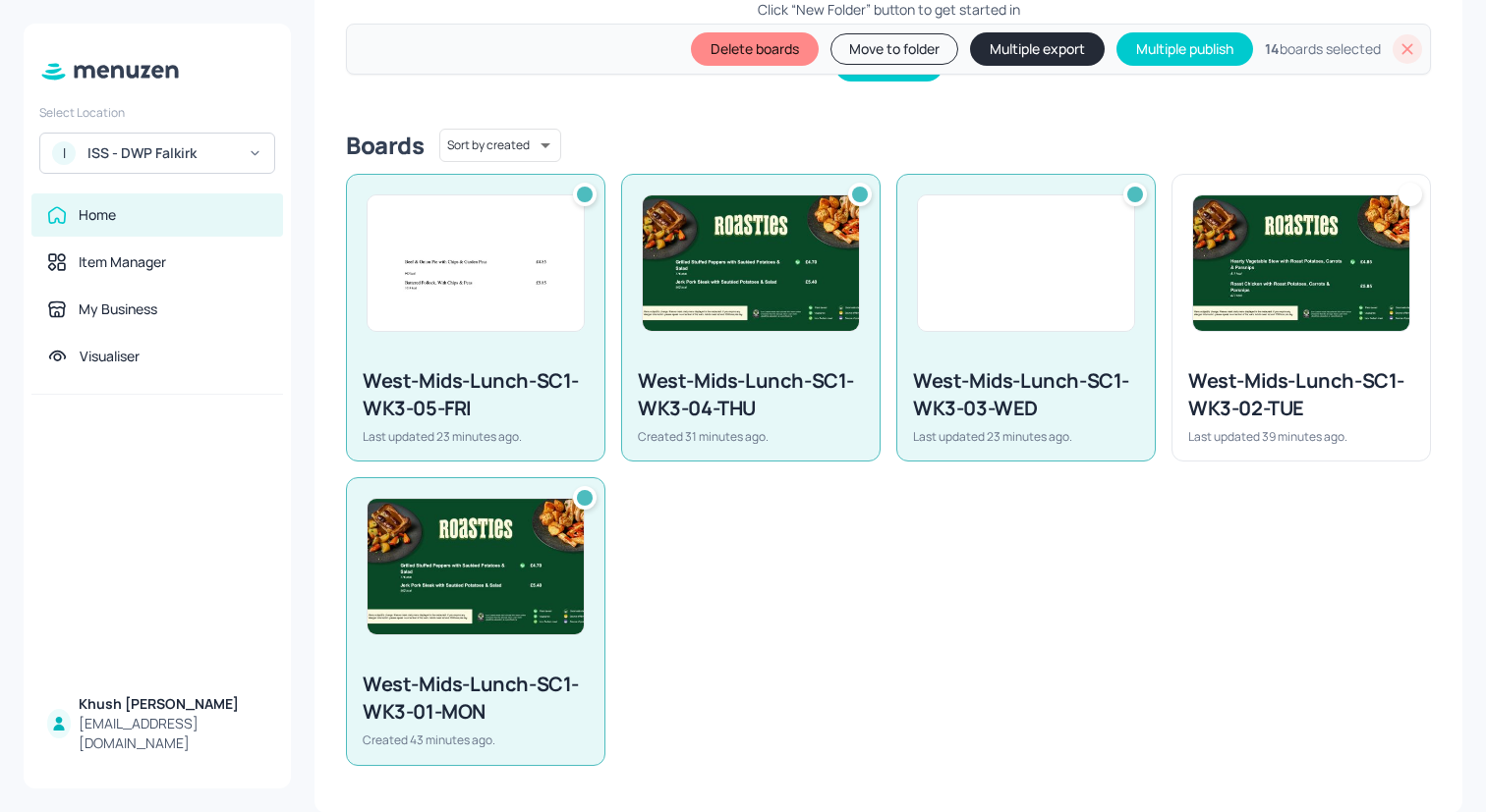
click at [1251, 348] on div at bounding box center [1300, 264] width 257 height 177
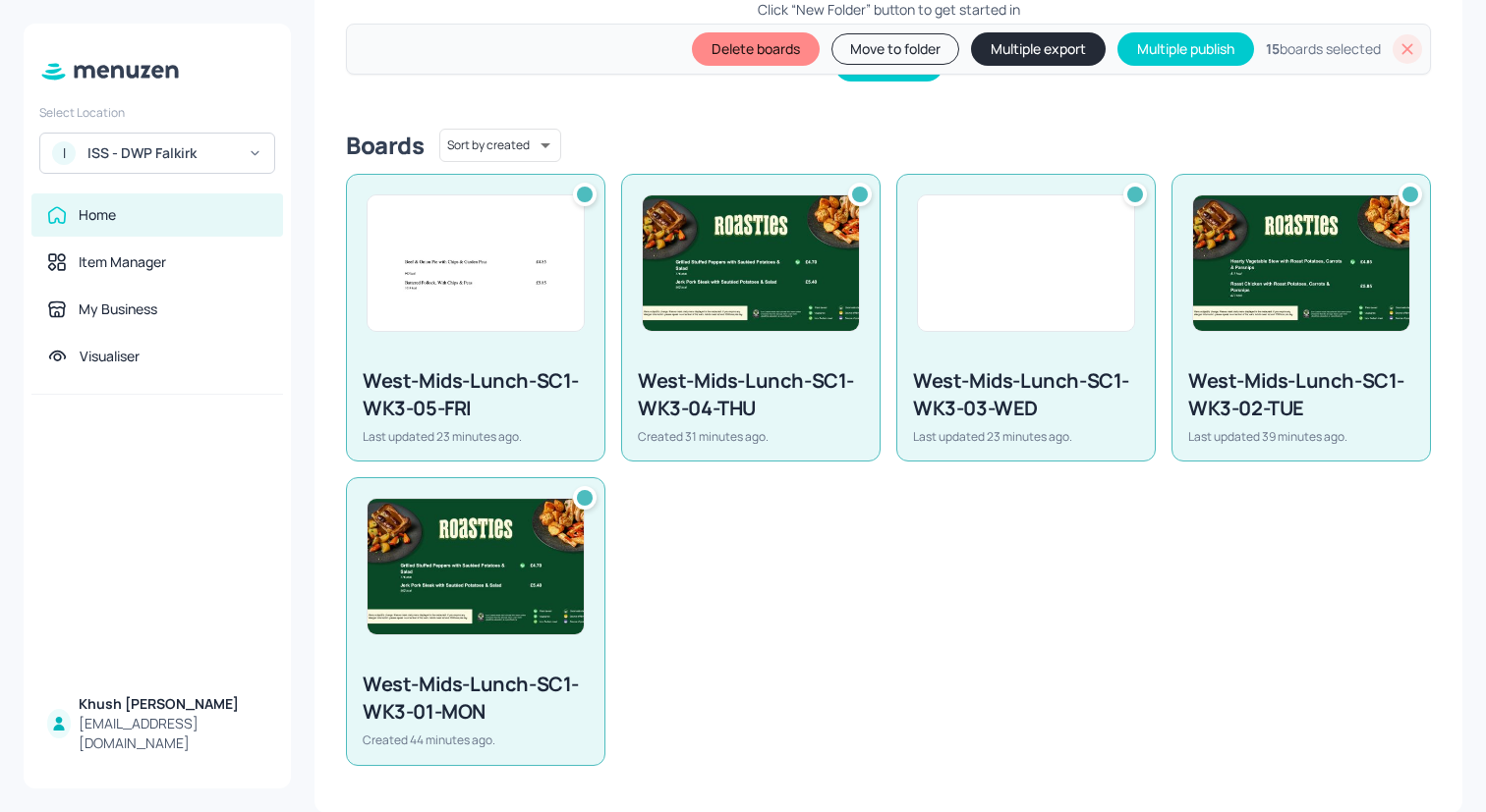
scroll to position [0, 0]
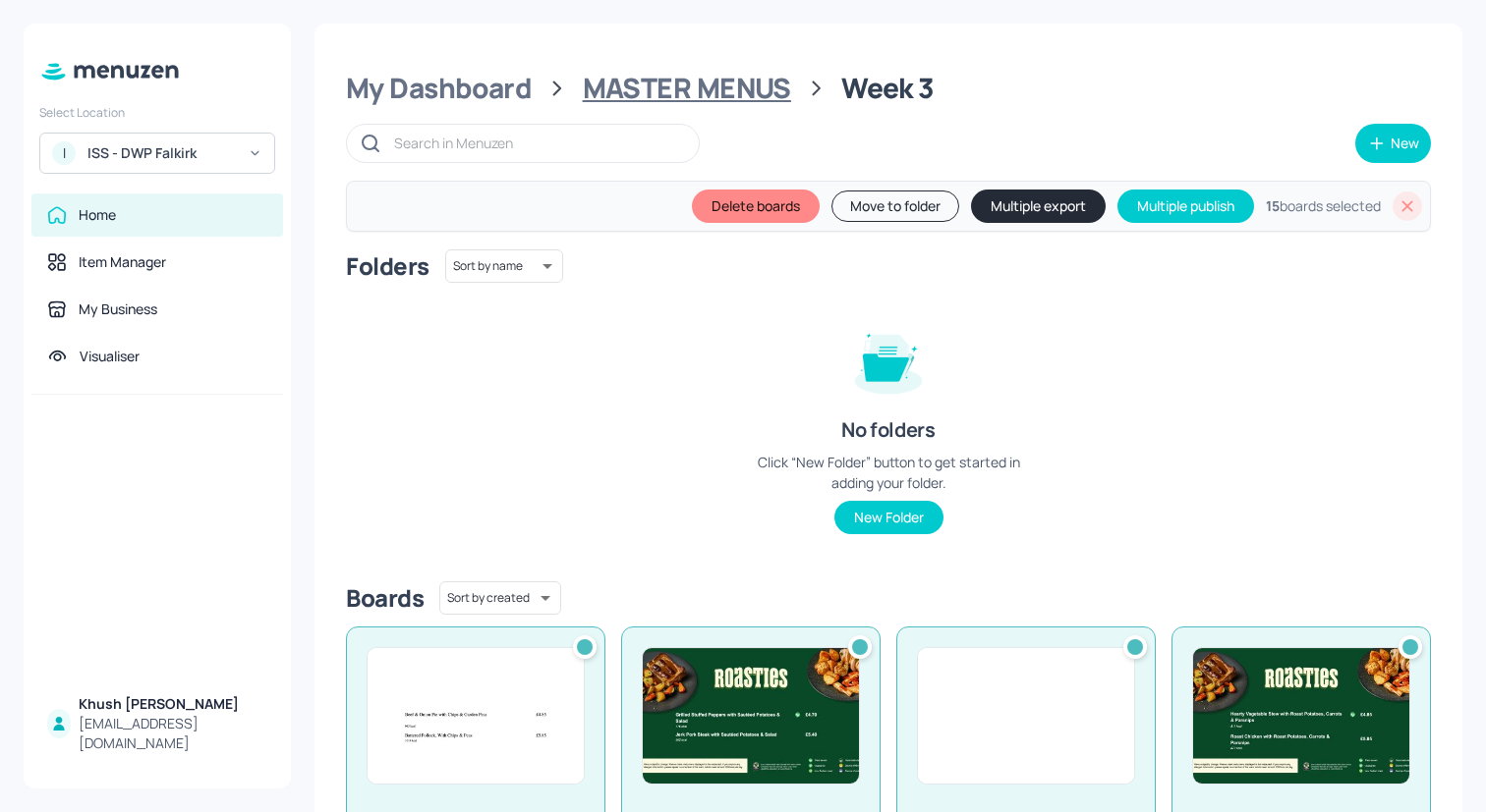
click at [724, 79] on div "MASTER MENUS" at bounding box center [687, 89] width 209 height 35
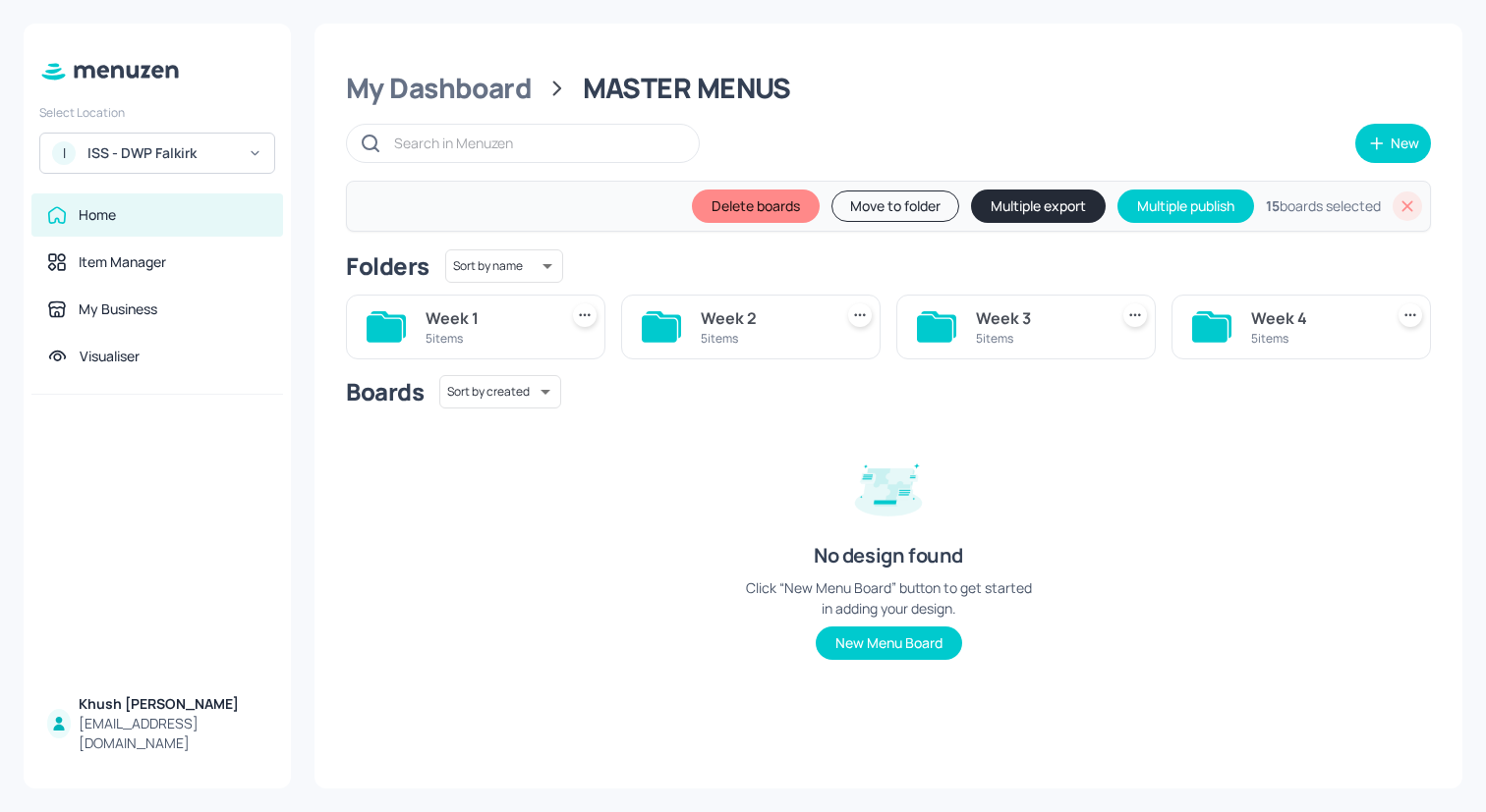
click at [1239, 321] on div "Week 4 5 items" at bounding box center [1300, 327] width 259 height 65
click at [1264, 324] on div "Week 4" at bounding box center [1313, 318] width 124 height 24
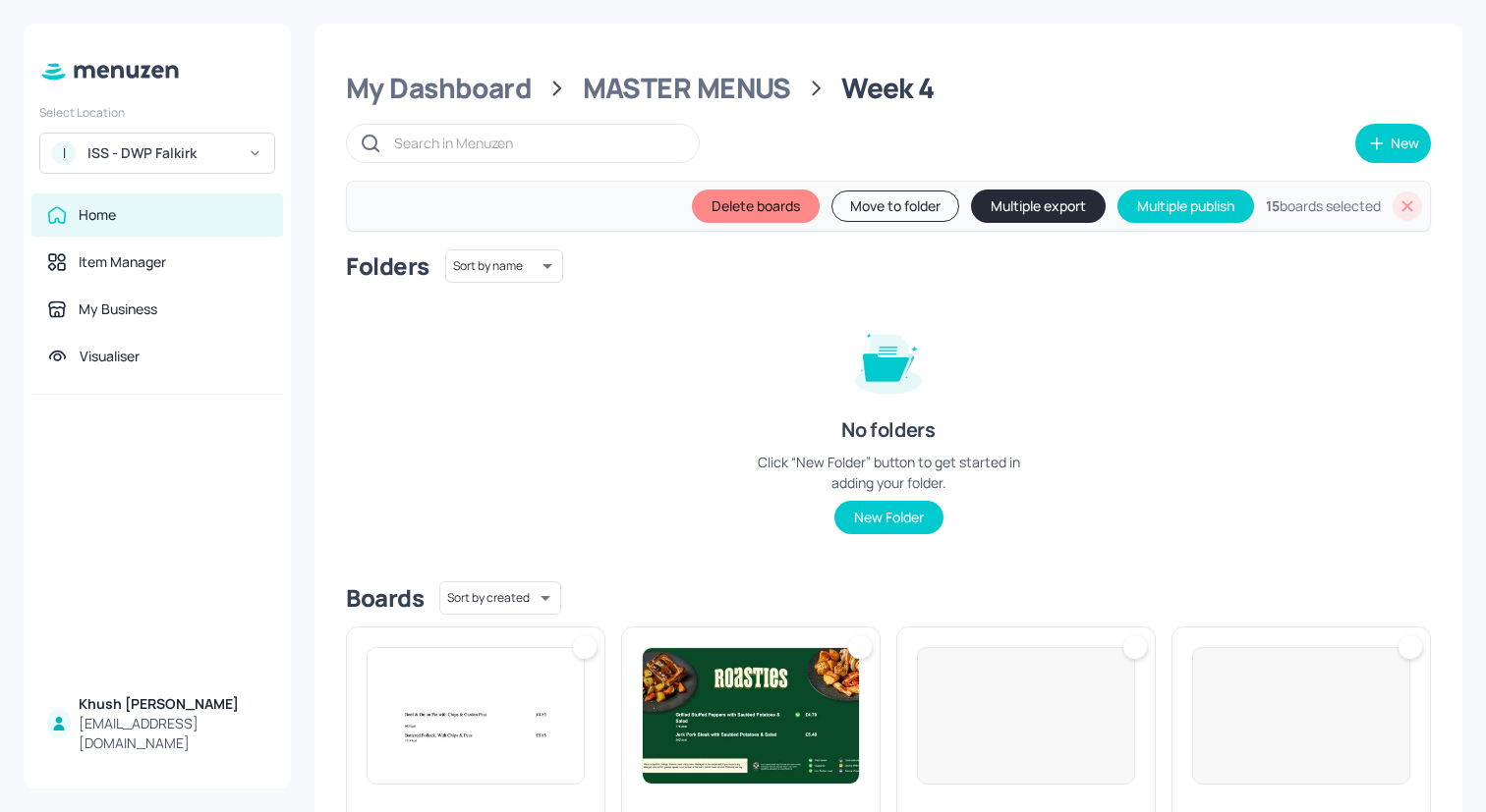
scroll to position [453, 0]
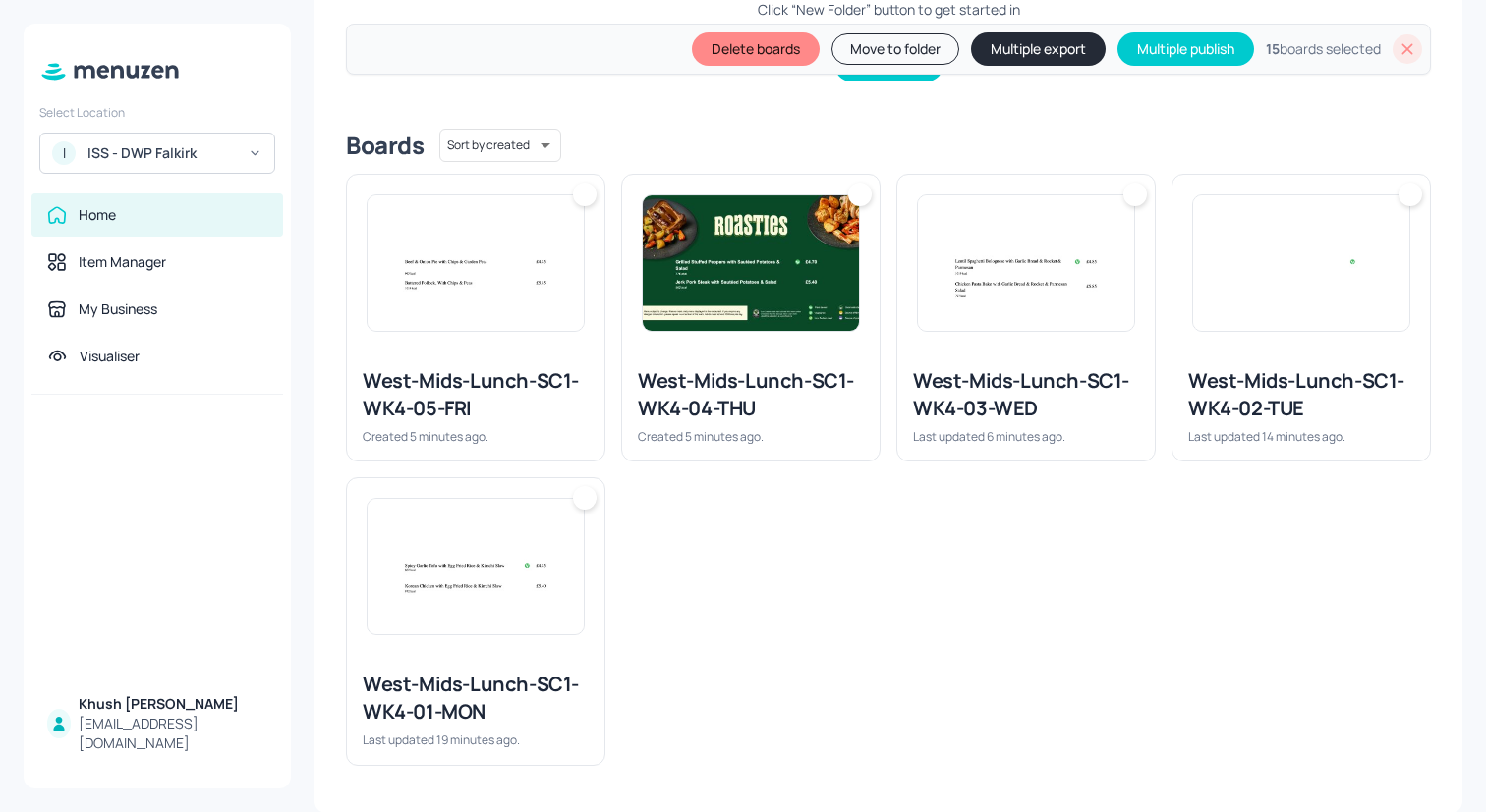
click at [416, 546] on img at bounding box center [476, 567] width 217 height 136
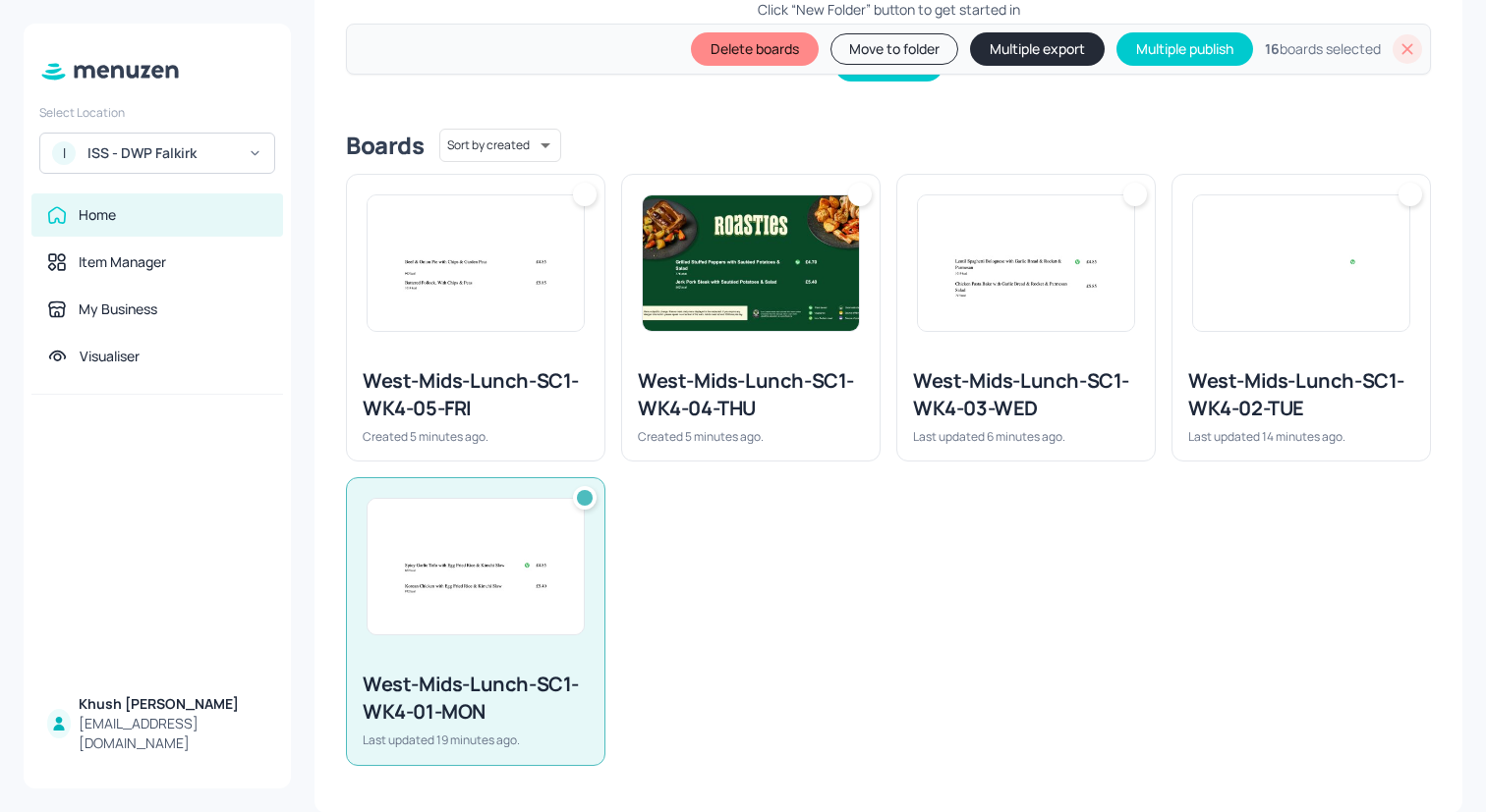
click at [525, 353] on div "West-Mids-Lunch-SC1-WK4-05-FRI Created 5 minutes ago." at bounding box center [475, 406] width 257 height 109
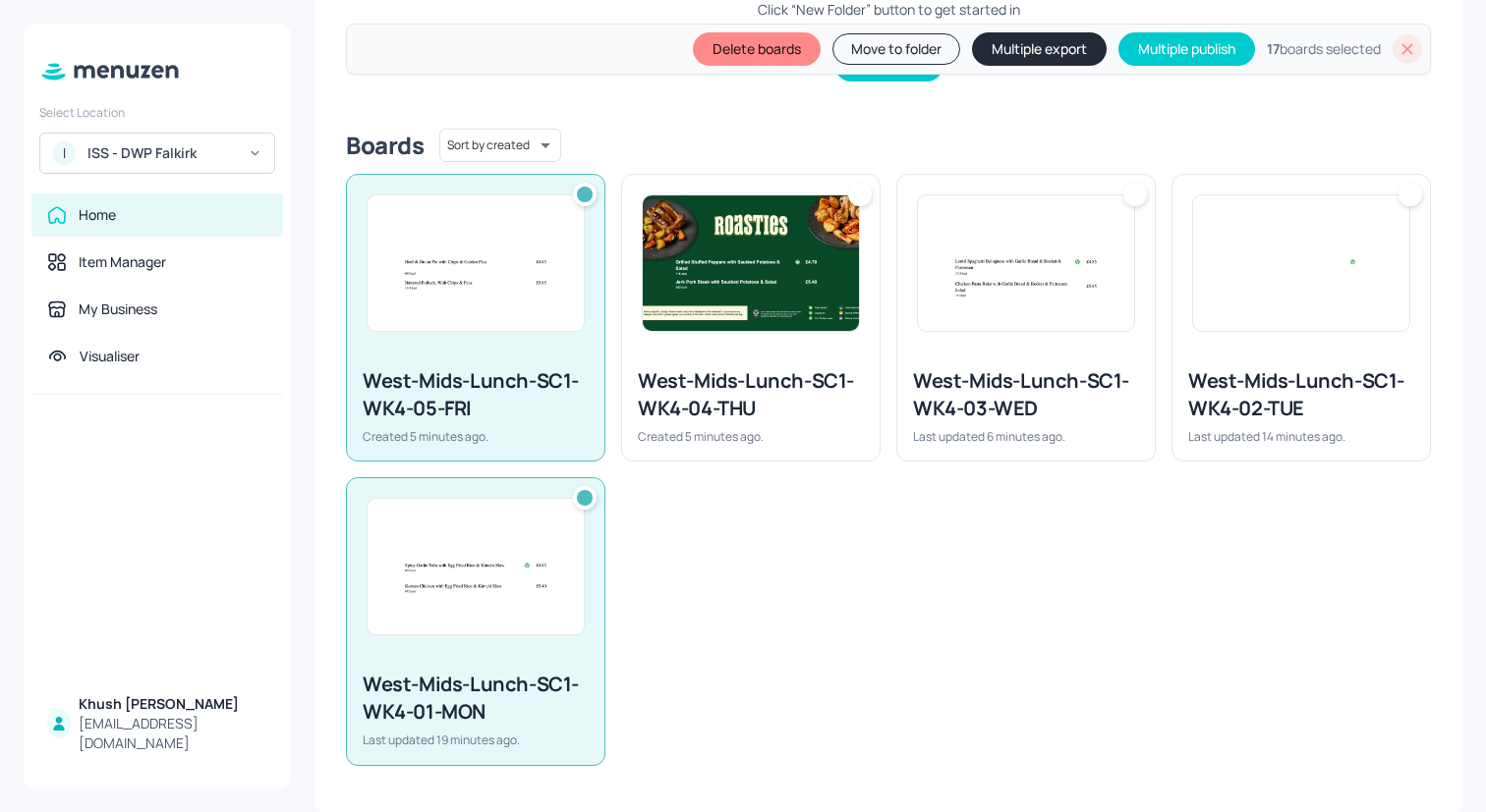
click at [805, 434] on div "Created 5 minutes ago." at bounding box center [751, 436] width 226 height 17
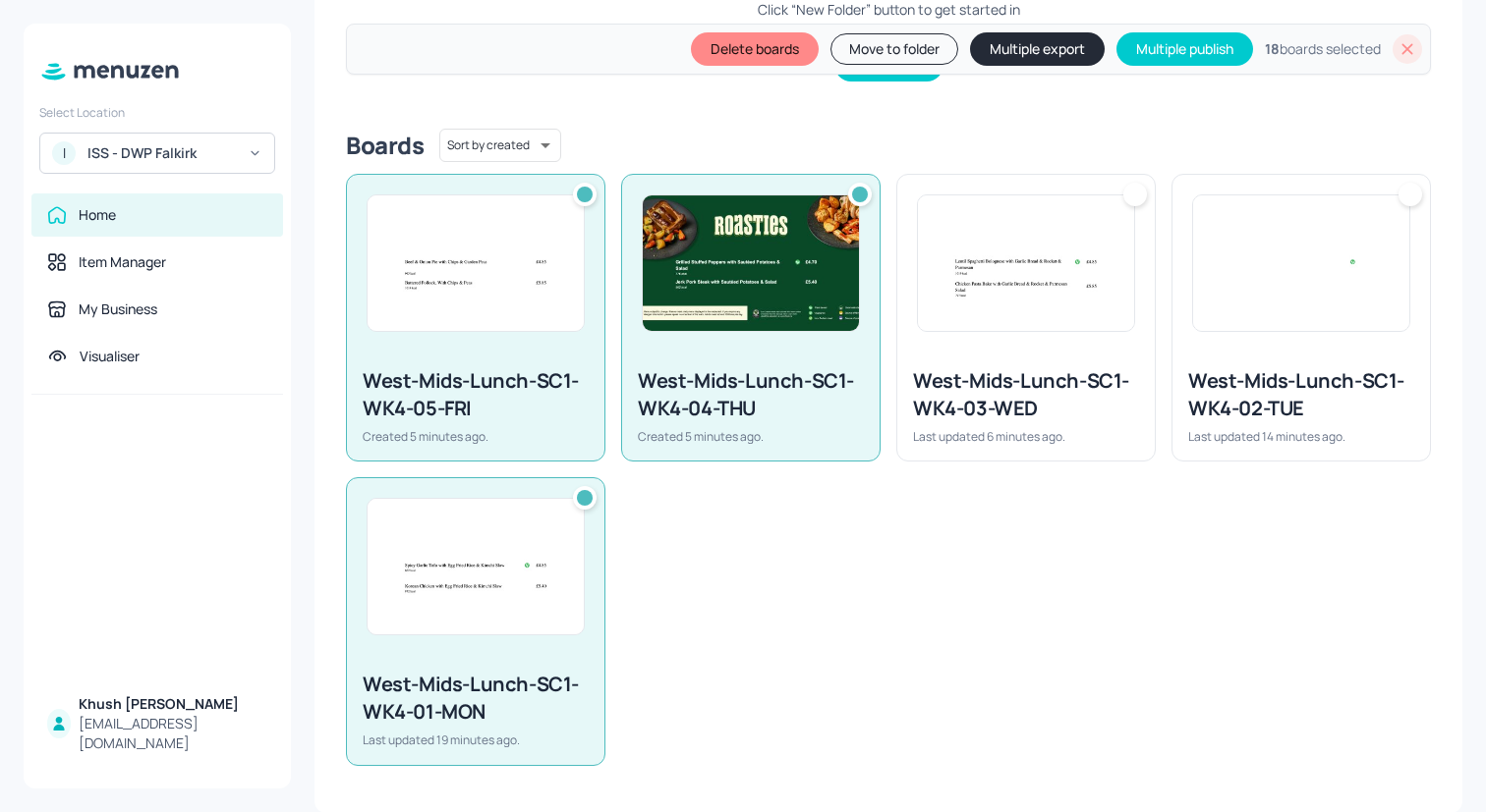
click at [1084, 429] on div "Last updated 6 minutes ago." at bounding box center [1026, 436] width 226 height 17
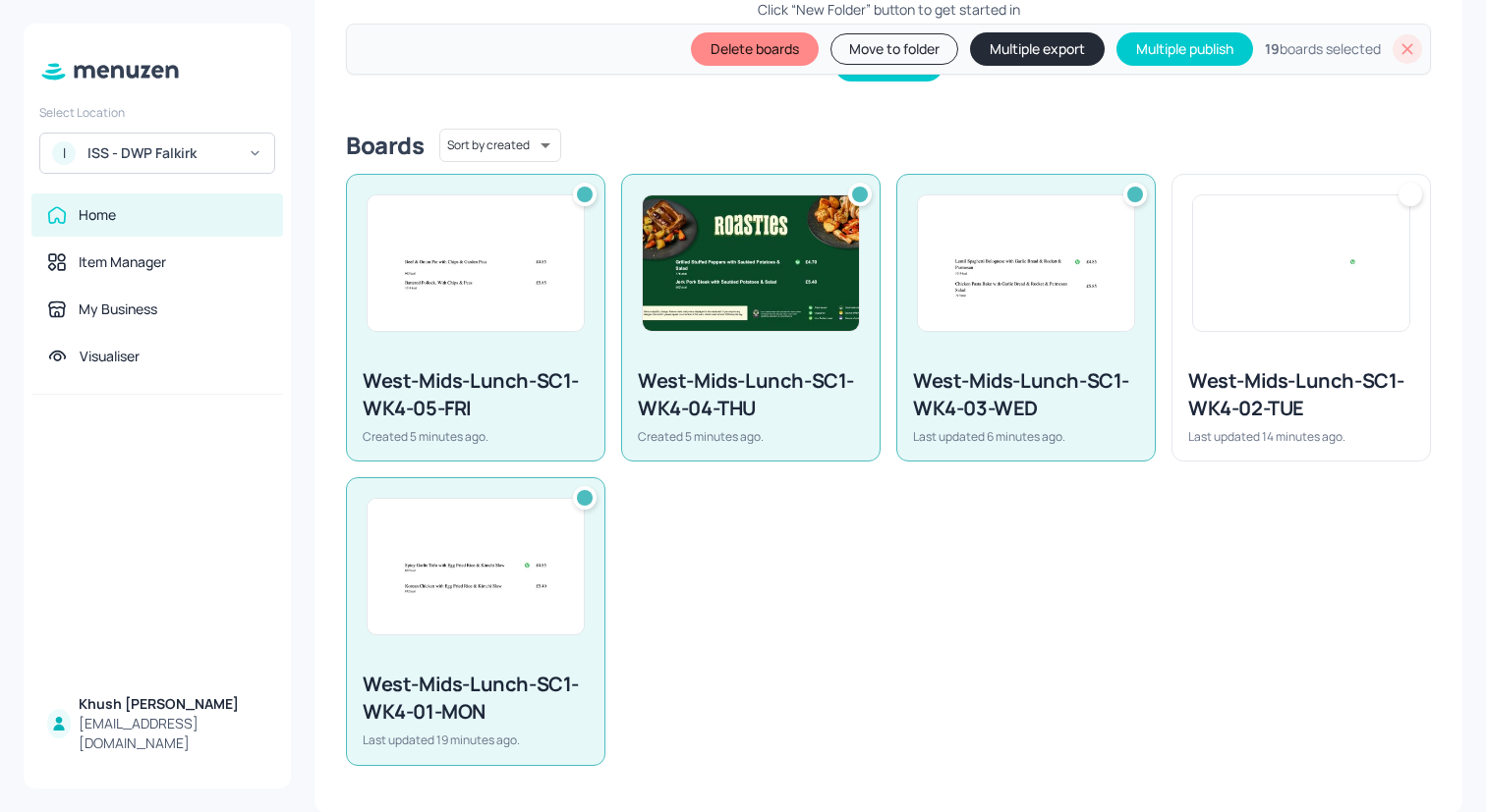
click at [1309, 423] on div "West-Mids-Lunch-SC1-WK4-02-TUE Last updated 14 minutes ago." at bounding box center [1300, 406] width 257 height 109
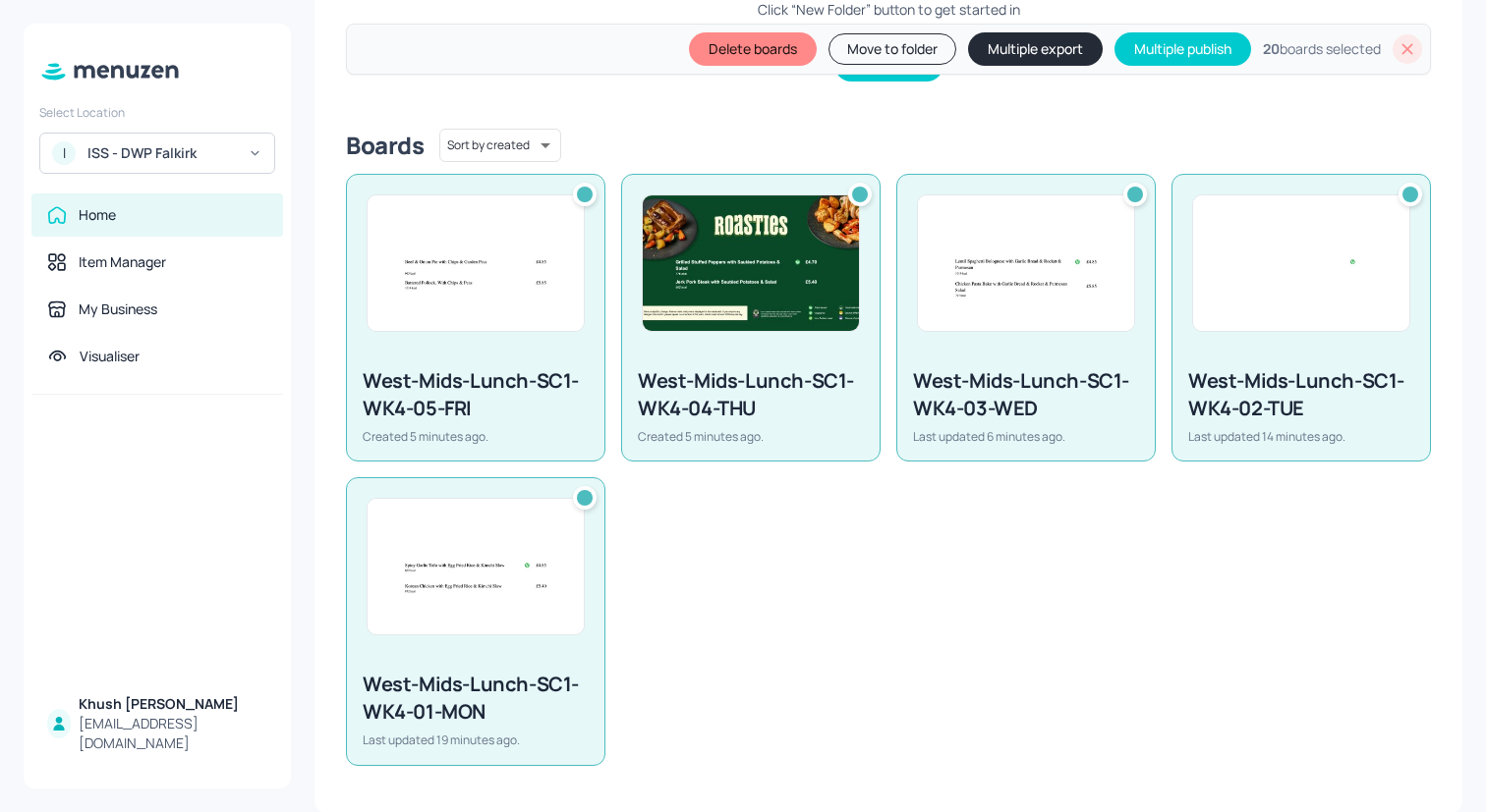
click at [1011, 56] on button "Multiple export" at bounding box center [1035, 49] width 135 height 33
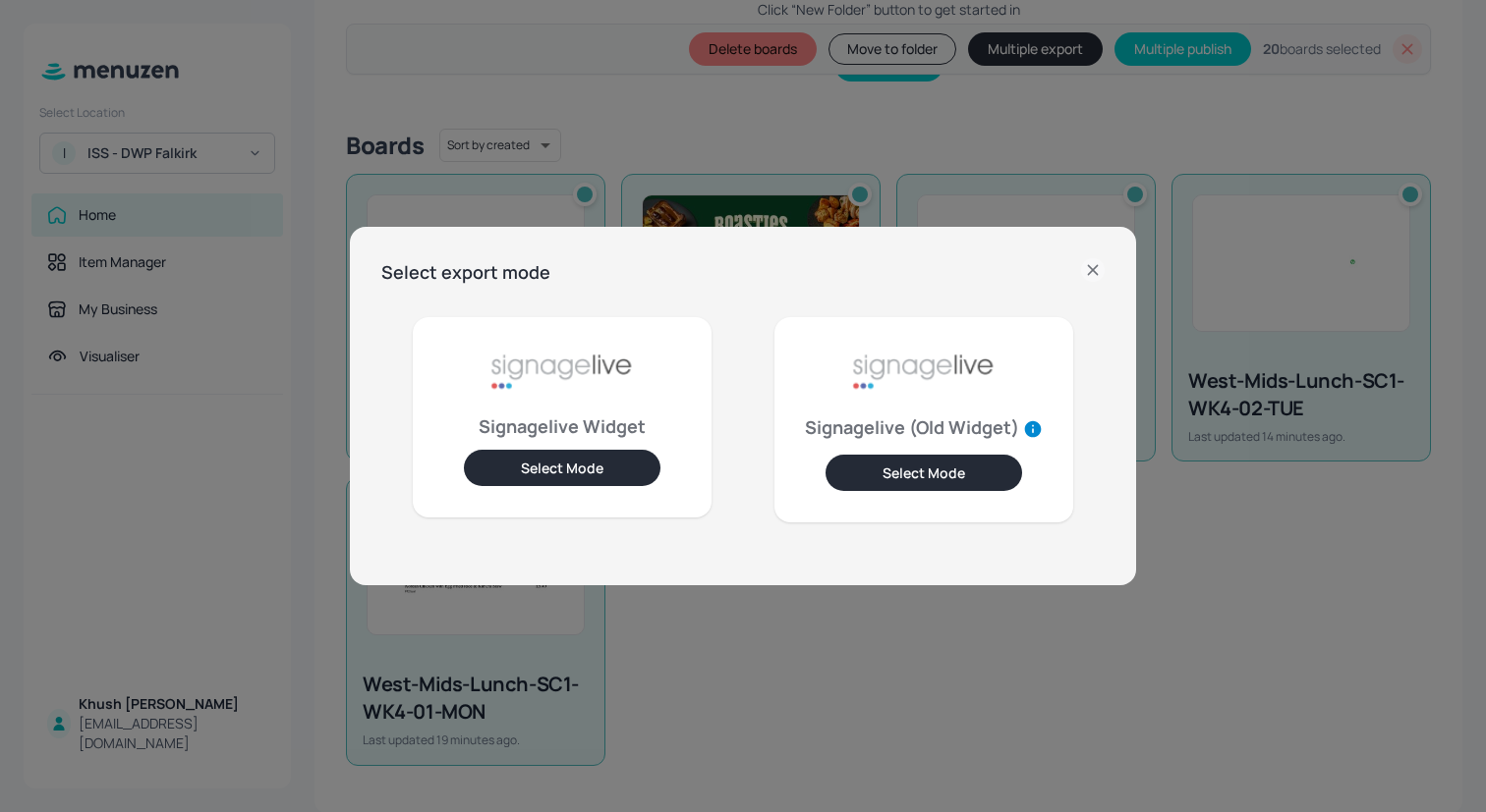
click at [601, 464] on button "Select Mode" at bounding box center [562, 468] width 197 height 36
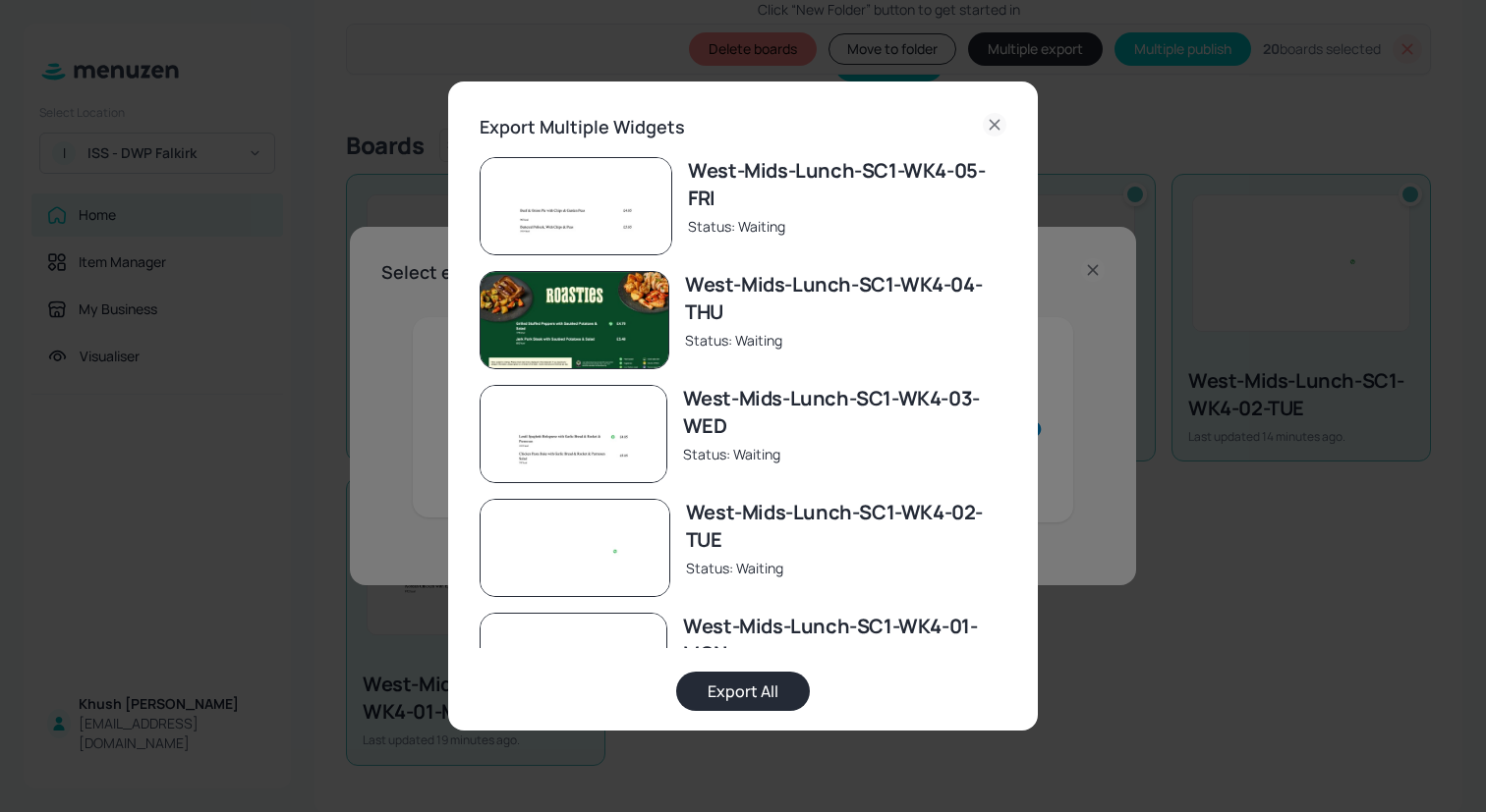
click at [759, 681] on button "Export All" at bounding box center [743, 692] width 134 height 39
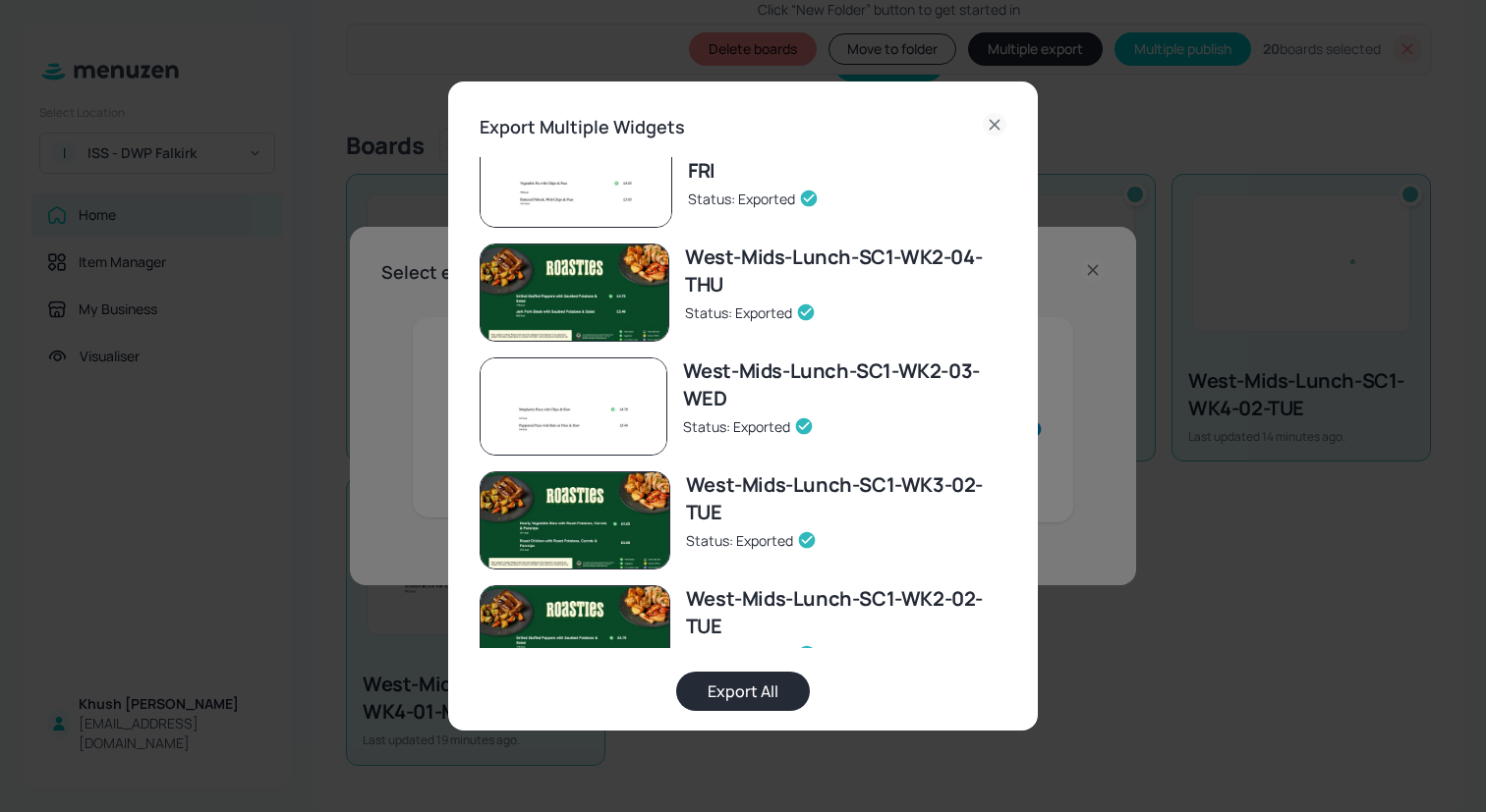
scroll to position [1772, 0]
